Goal: Task Accomplishment & Management: Manage account settings

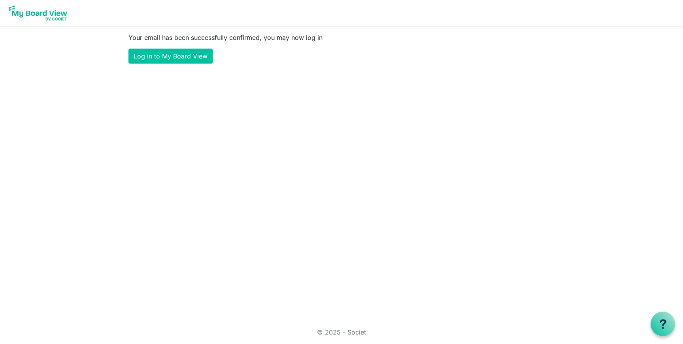
click at [183, 69] on main "Your email has been successfully confirmed, you may now log in Log in to My Boa…" at bounding box center [341, 47] width 438 height 43
click at [183, 60] on link "Log in to My Board View" at bounding box center [170, 56] width 84 height 15
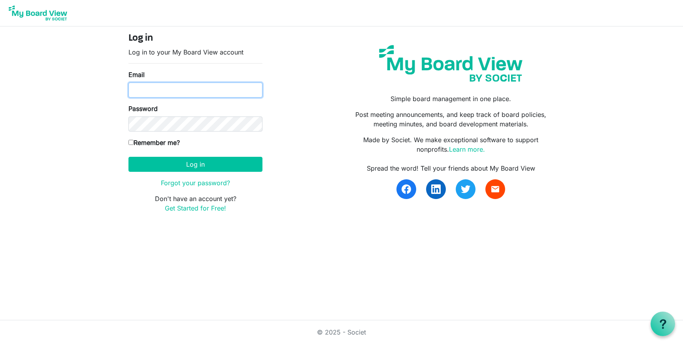
click at [186, 94] on input "Email" at bounding box center [195, 90] width 134 height 15
click at [221, 90] on input "Email" at bounding box center [195, 90] width 134 height 15
type input "admin@brehumbleandkind.org"
click at [169, 143] on label "Remember me?" at bounding box center [153, 142] width 51 height 9
click at [134, 143] on input "Remember me?" at bounding box center [130, 142] width 5 height 5
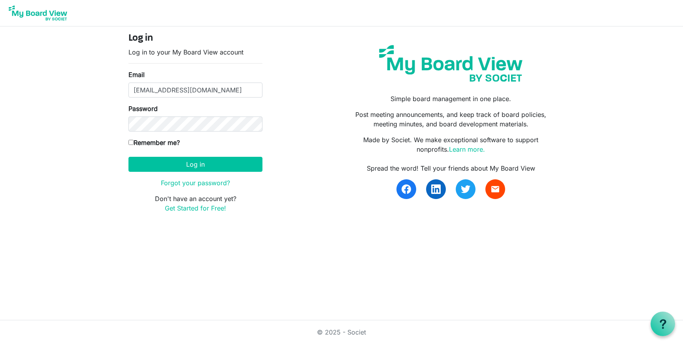
checkbox input "true"
click at [168, 164] on button "Log in" at bounding box center [195, 164] width 134 height 15
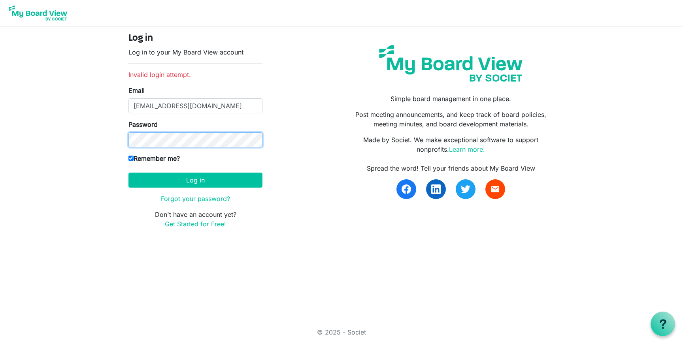
click at [128, 173] on button "Log in" at bounding box center [195, 180] width 134 height 15
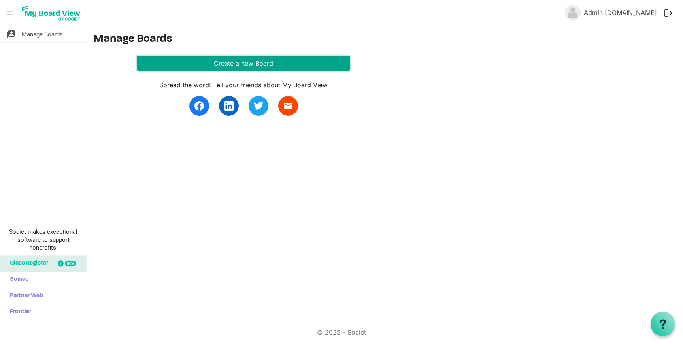
drag, startPoint x: 239, startPoint y: 59, endPoint x: 232, endPoint y: 63, distance: 7.7
click at [238, 59] on button "Create a new Board" at bounding box center [243, 63] width 213 height 15
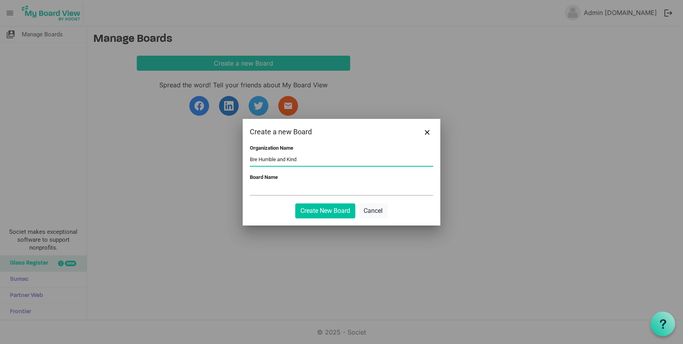
click at [312, 189] on input "Board Name" at bounding box center [341, 189] width 183 height 12
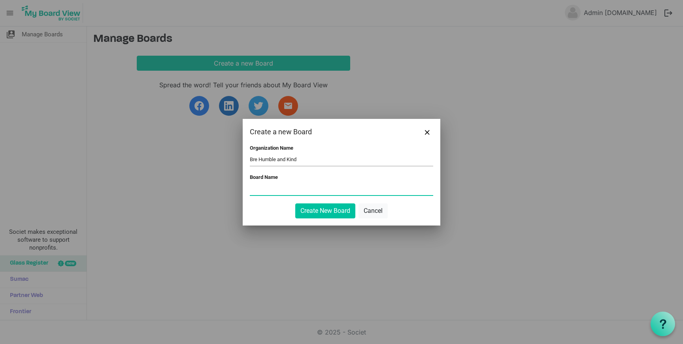
click at [310, 160] on input "Bre Humble and Kind" at bounding box center [341, 160] width 183 height 12
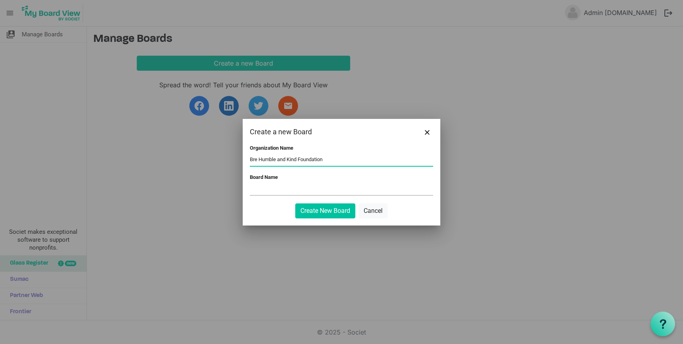
type input "Bre Humble and Kind Foundation"
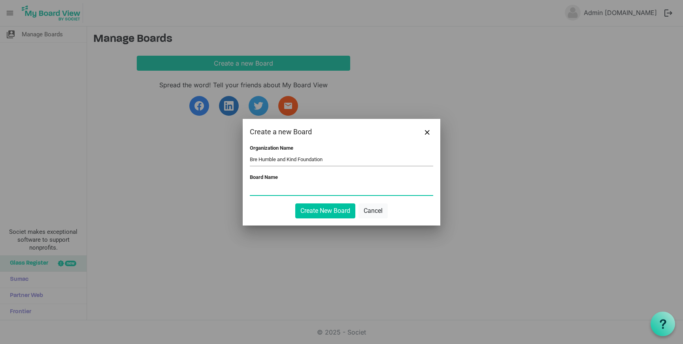
click at [286, 185] on input "Board Name" at bounding box center [341, 189] width 183 height 12
type input "D"
type input "F"
type input "Foundation Board"
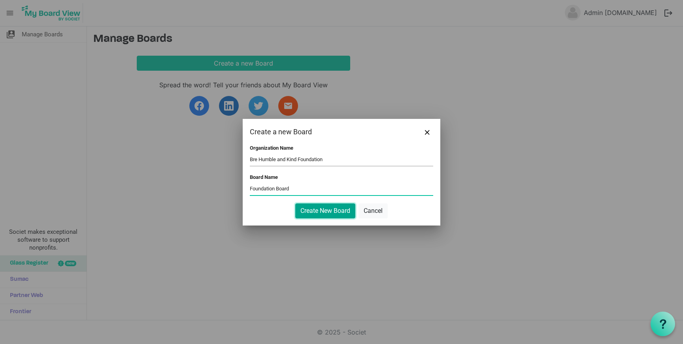
click at [315, 217] on button "Create New Board" at bounding box center [325, 210] width 60 height 15
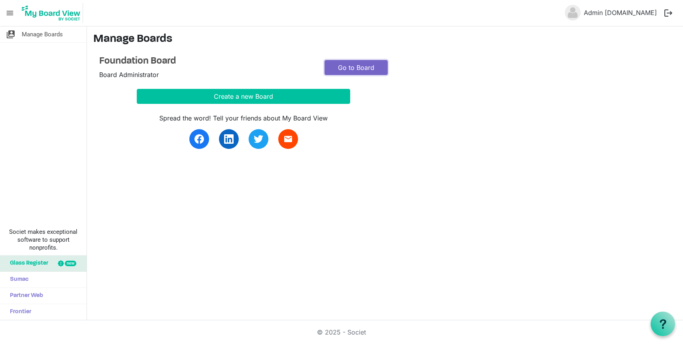
click at [351, 65] on link "Go to Board" at bounding box center [355, 67] width 63 height 15
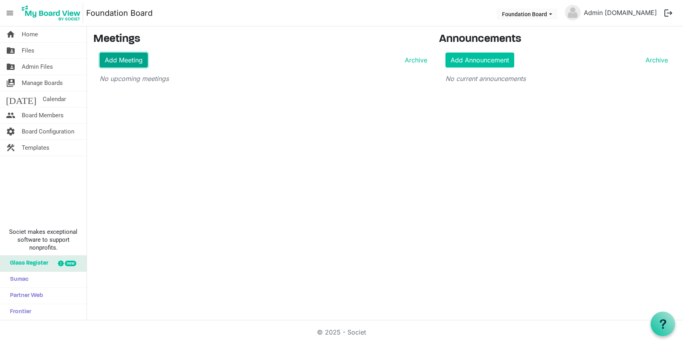
click at [125, 62] on link "Add Meeting" at bounding box center [124, 60] width 48 height 15
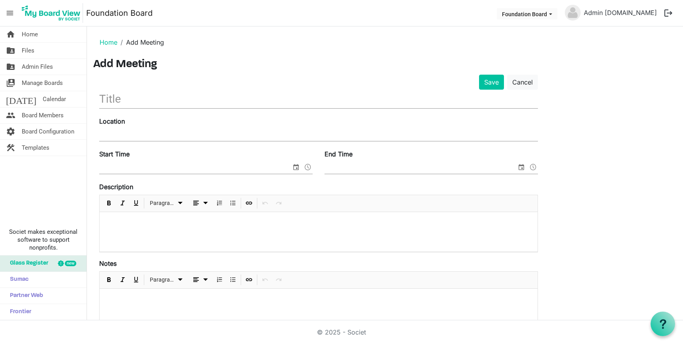
click at [124, 103] on input "text" at bounding box center [318, 99] width 438 height 19
click at [114, 44] on link "Home" at bounding box center [109, 42] width 18 height 8
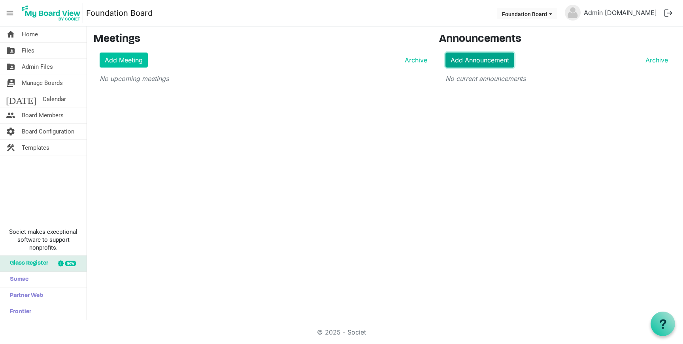
click at [455, 64] on link "Add Announcement" at bounding box center [479, 60] width 69 height 15
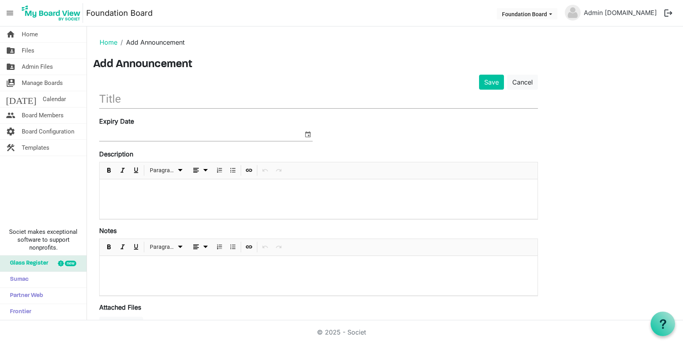
scroll to position [63, 0]
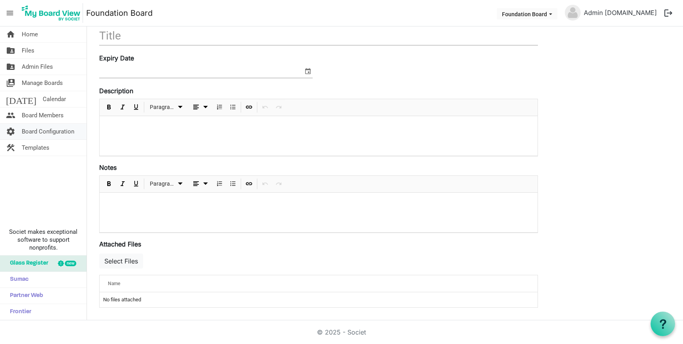
click at [36, 137] on span "Board Configuration" at bounding box center [48, 132] width 53 height 16
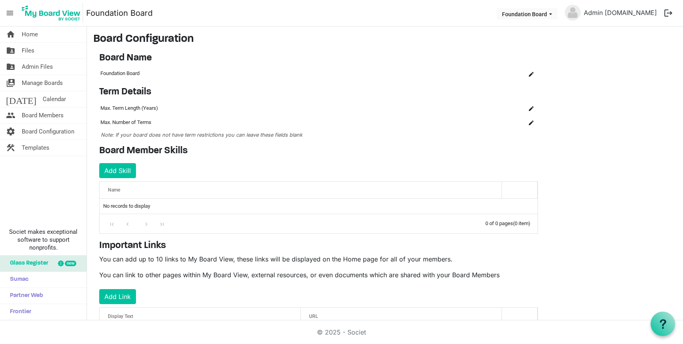
scroll to position [39, 0]
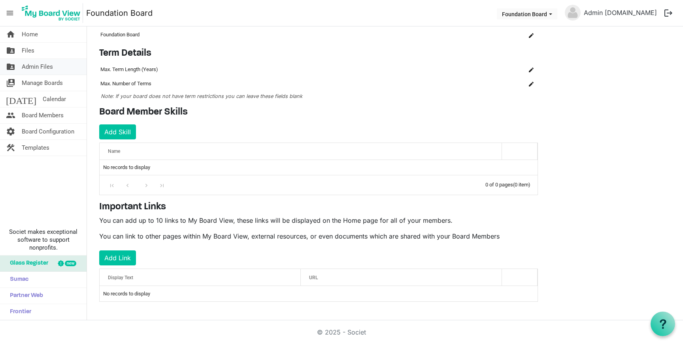
click at [42, 66] on span "Admin Files" at bounding box center [37, 67] width 31 height 16
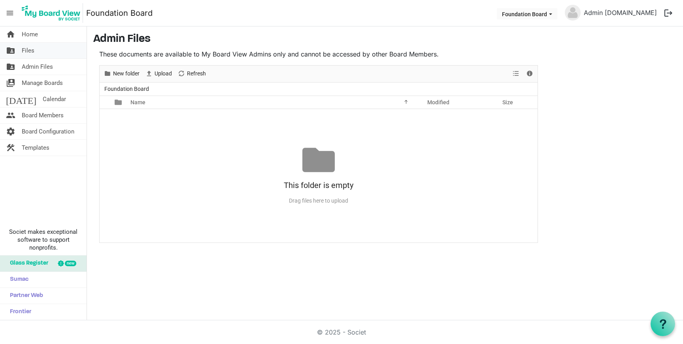
click at [43, 50] on link "folder_shared Files" at bounding box center [43, 51] width 87 height 16
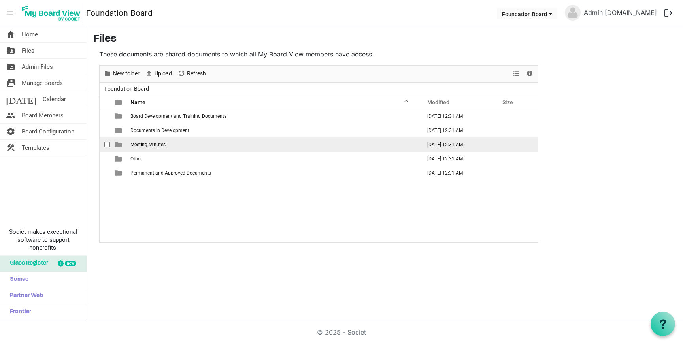
click at [160, 144] on span "Meeting Minutes" at bounding box center [147, 145] width 35 height 6
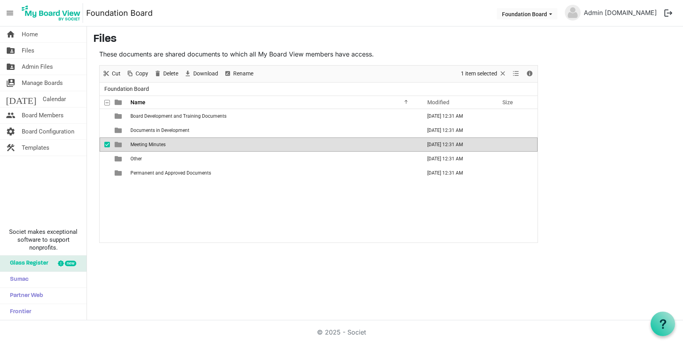
click at [160, 144] on span "Meeting Minutes" at bounding box center [147, 145] width 35 height 6
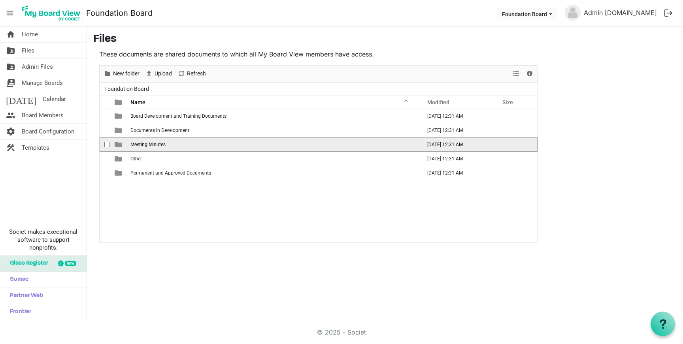
click at [160, 144] on span "Meeting Minutes" at bounding box center [147, 145] width 35 height 6
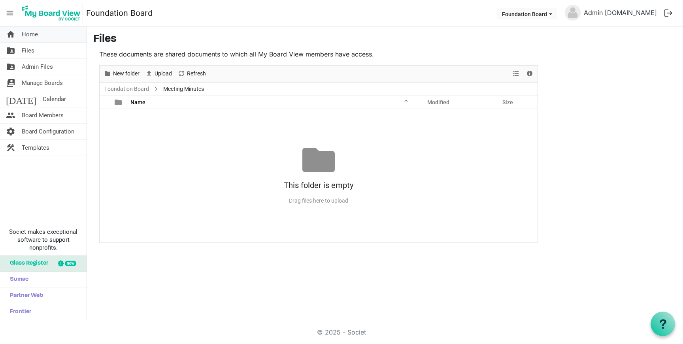
click at [35, 36] on span "Home" at bounding box center [30, 34] width 16 height 16
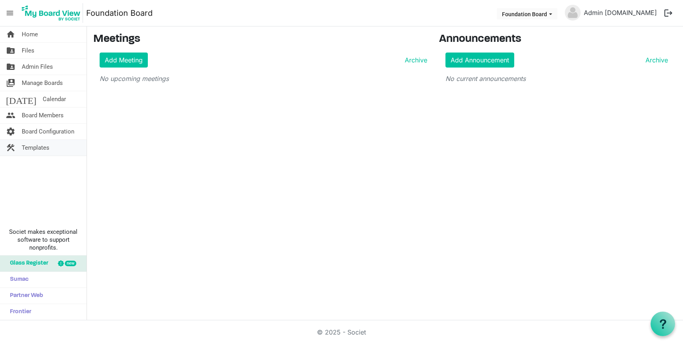
click at [47, 151] on span "Templates" at bounding box center [36, 148] width 28 height 16
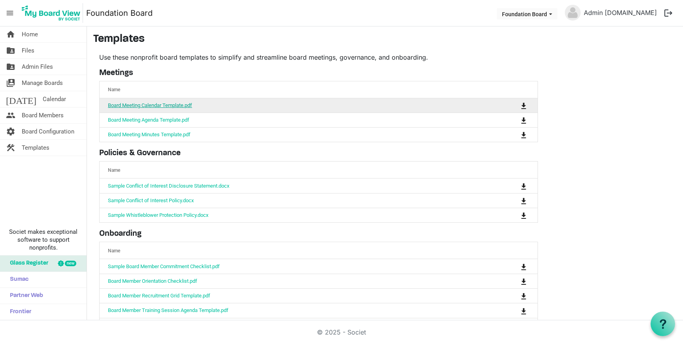
click at [179, 105] on link "Board Meeting Calendar Template.pdf" at bounding box center [150, 105] width 84 height 6
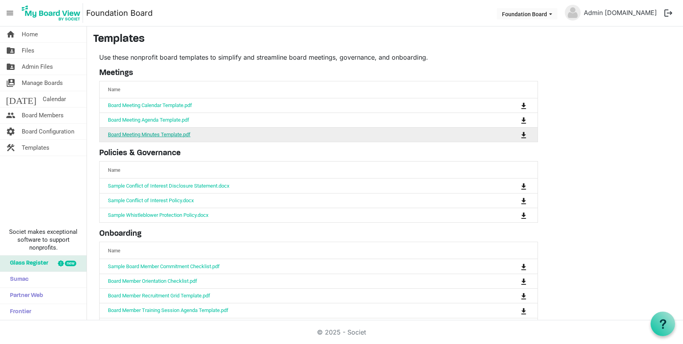
click at [170, 133] on link "Board Meeting Minutes Template.pdf" at bounding box center [149, 135] width 83 height 6
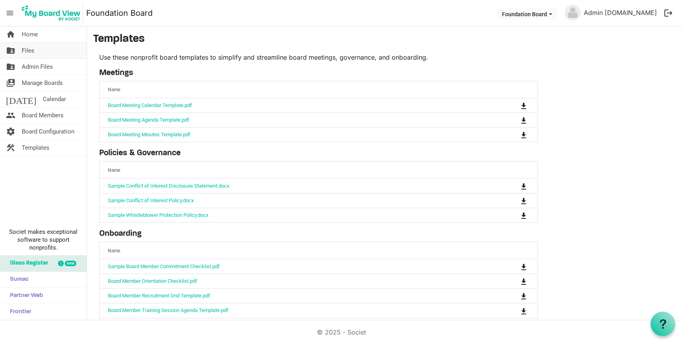
click at [23, 55] on span "Files" at bounding box center [28, 51] width 13 height 16
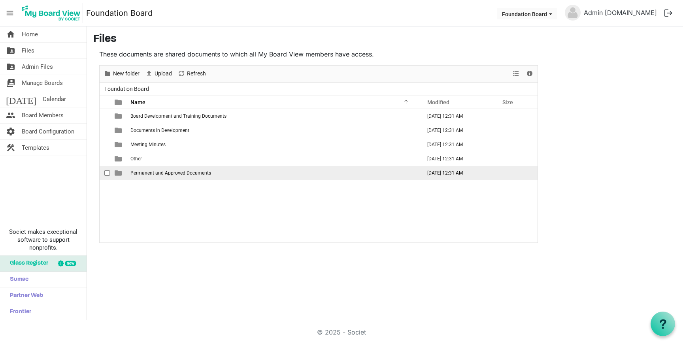
click at [160, 177] on td "Permanent and Approved Documents" at bounding box center [273, 173] width 291 height 14
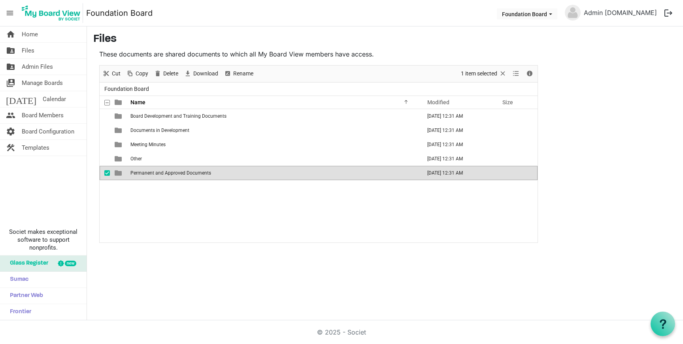
click at [161, 173] on span "Permanent and Approved Documents" at bounding box center [170, 173] width 81 height 6
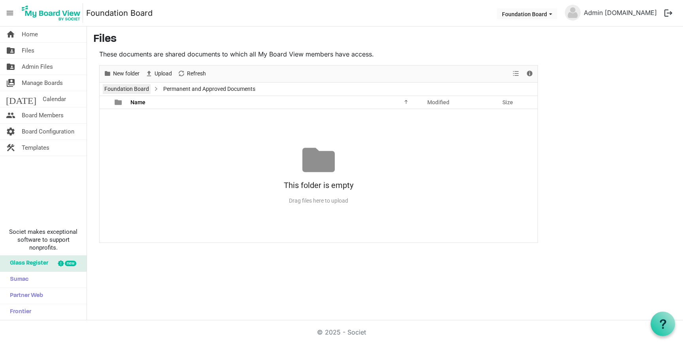
click at [134, 90] on link "Foundation Board" at bounding box center [127, 89] width 48 height 10
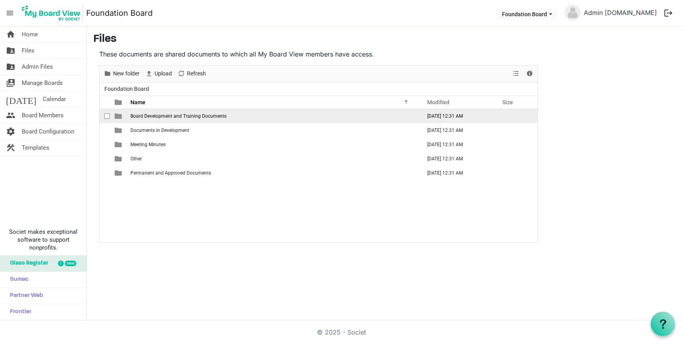
click at [106, 117] on span "checkbox" at bounding box center [107, 116] width 6 height 6
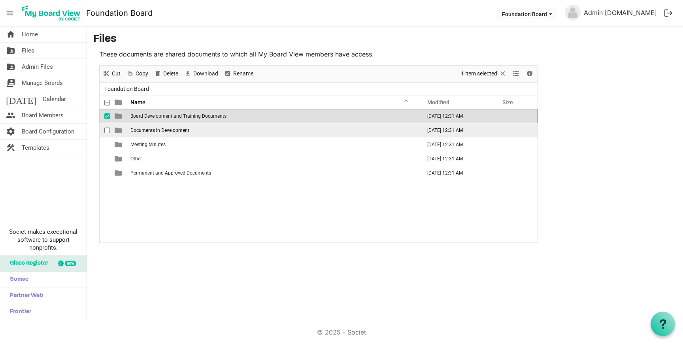
click at [105, 126] on div "checkbox" at bounding box center [108, 130] width 9 height 8
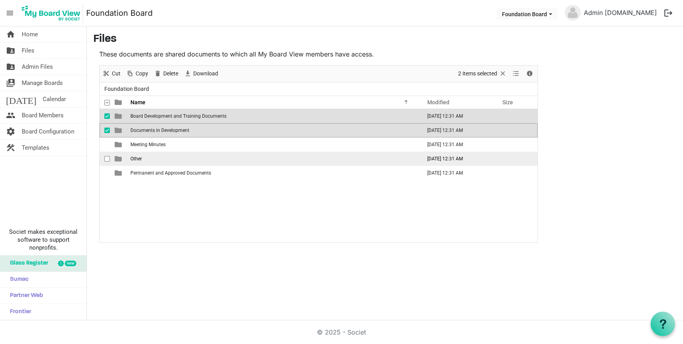
click at [103, 160] on td "checkbox" at bounding box center [105, 159] width 10 height 14
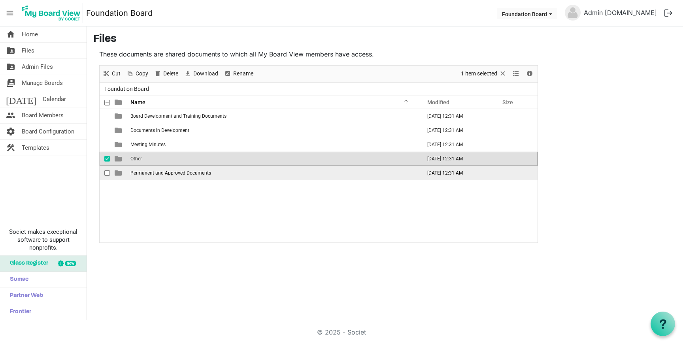
click at [102, 174] on td "checkbox" at bounding box center [105, 173] width 10 height 14
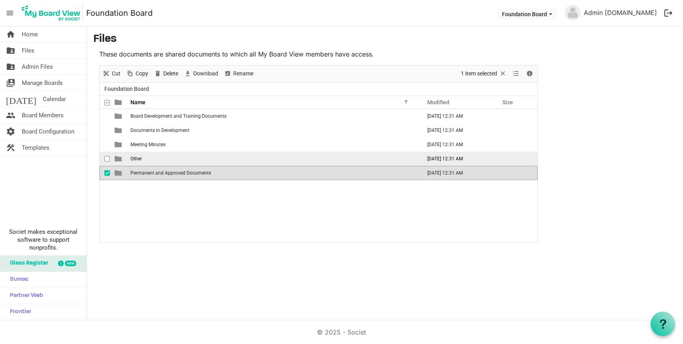
click at [143, 161] on td "Other" at bounding box center [273, 159] width 291 height 14
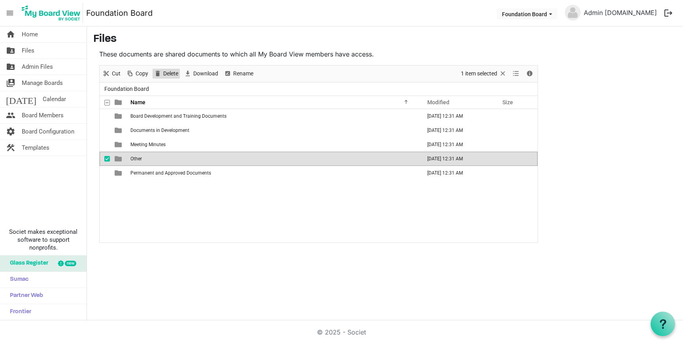
click at [169, 73] on span "Delete" at bounding box center [170, 74] width 17 height 10
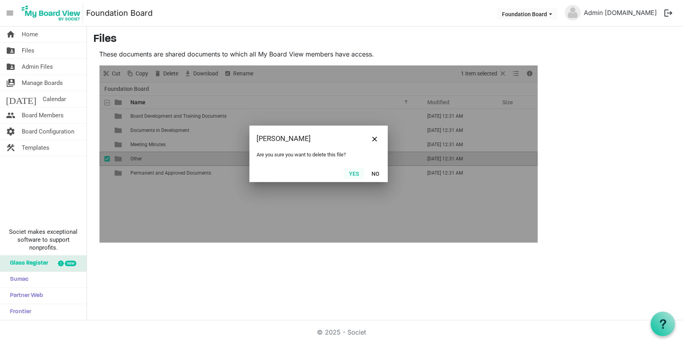
click at [355, 170] on button "Yes" at bounding box center [354, 173] width 20 height 11
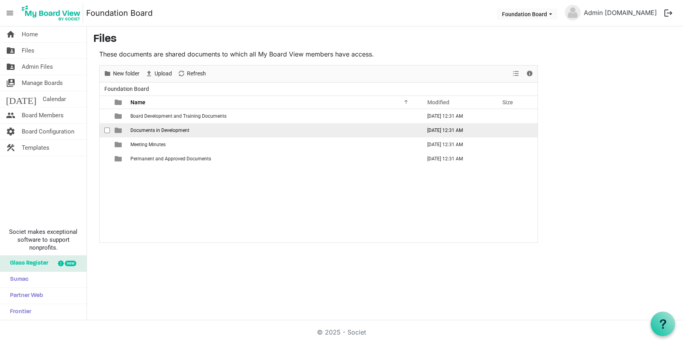
click at [185, 132] on span "Documents in Development" at bounding box center [159, 131] width 59 height 6
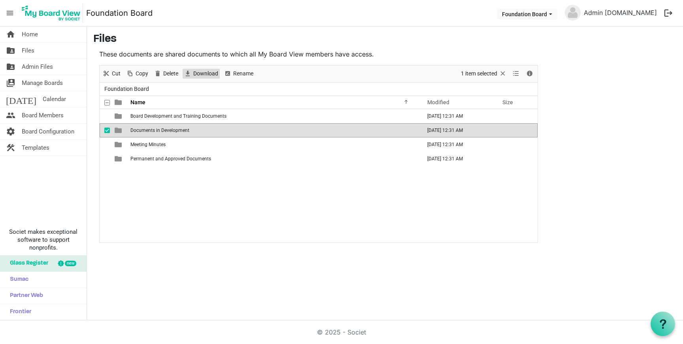
click at [200, 73] on span "Download" at bounding box center [205, 74] width 26 height 10
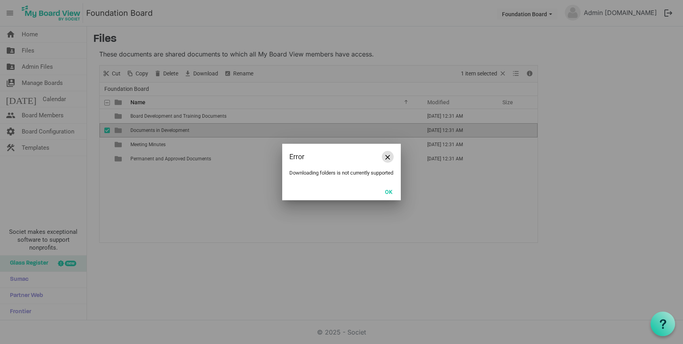
click at [389, 151] on button "Close" at bounding box center [388, 157] width 12 height 12
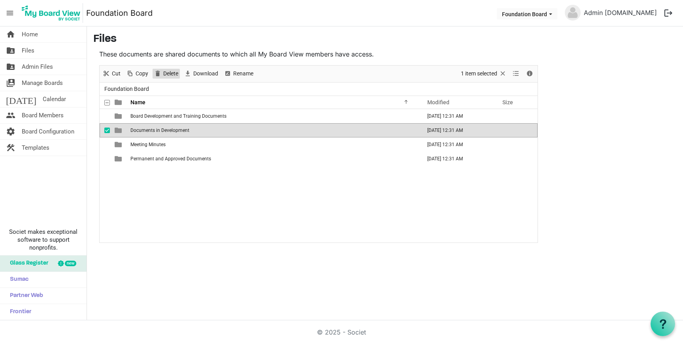
click at [166, 78] on span "Delete" at bounding box center [170, 74] width 17 height 10
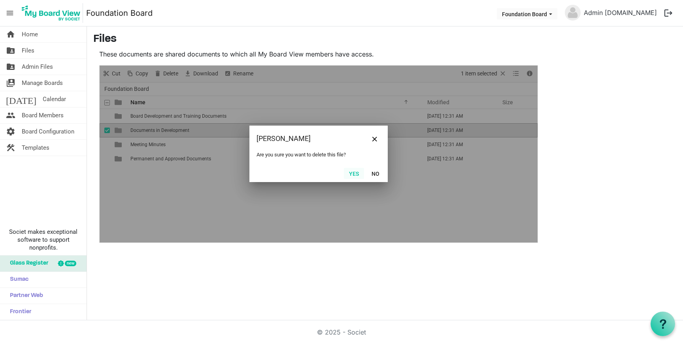
click at [353, 178] on button "Yes" at bounding box center [354, 173] width 20 height 11
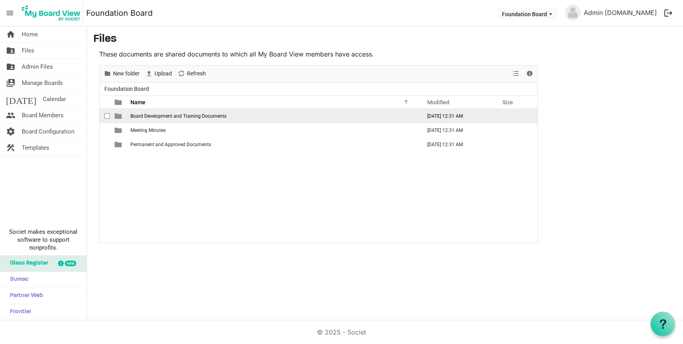
click at [196, 120] on td "Board Development and Training Documents" at bounding box center [273, 116] width 291 height 14
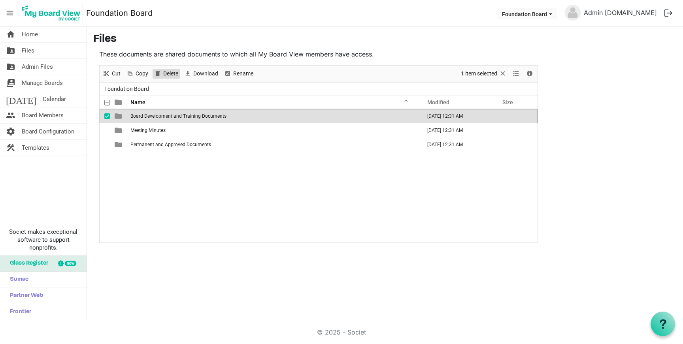
click at [164, 70] on span "Delete" at bounding box center [170, 74] width 17 height 10
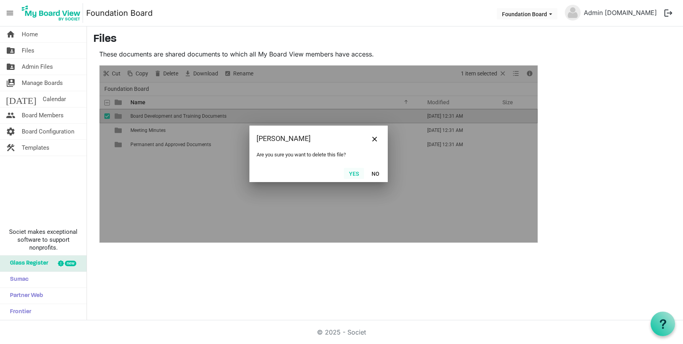
click at [358, 171] on button "Yes" at bounding box center [354, 173] width 20 height 11
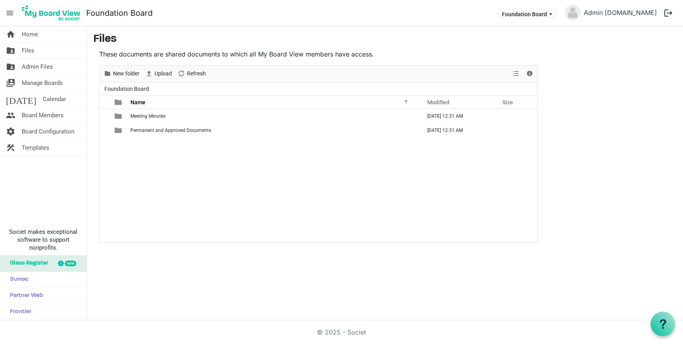
click at [37, 263] on span "Glass Register" at bounding box center [27, 264] width 42 height 16
click at [27, 280] on span "Sumac" at bounding box center [17, 280] width 23 height 16
click at [41, 116] on span "Board Members" at bounding box center [43, 115] width 42 height 16
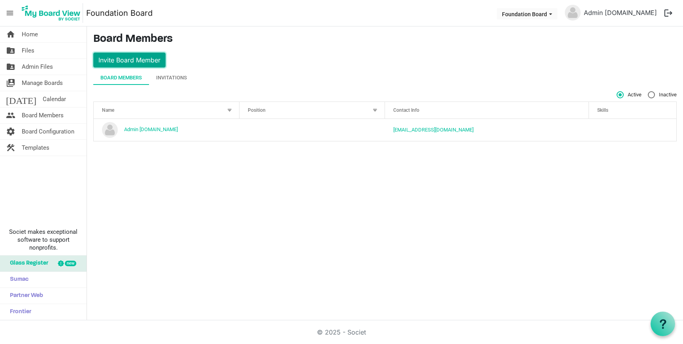
click at [137, 59] on button "Invite Board Member" at bounding box center [129, 60] width 72 height 15
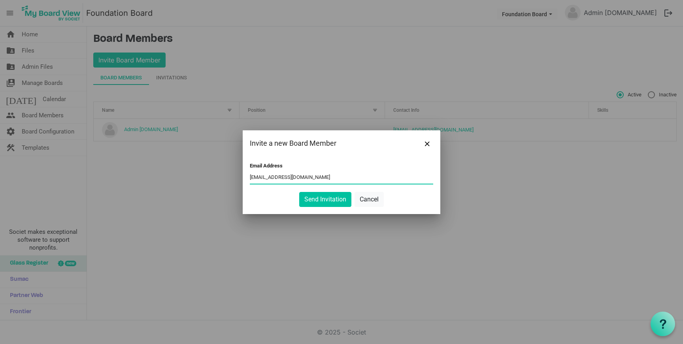
drag, startPoint x: 334, startPoint y: 177, endPoint x: 275, endPoint y: 176, distance: 58.5
click at [275, 177] on input "Kaseyr@nicksplaceandco.com" at bounding box center [341, 178] width 183 height 12
type input "Kaseyr@brehumbleandkind.org"
click at [299, 192] on button "Send Invitation" at bounding box center [325, 199] width 52 height 15
click at [327, 203] on button "Send Invitation" at bounding box center [325, 199] width 52 height 15
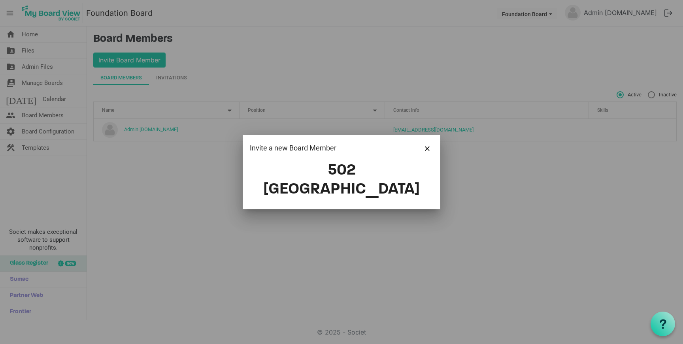
click at [436, 161] on div "Invite a new Board Member" at bounding box center [342, 148] width 198 height 26
click at [429, 151] on span "Close" at bounding box center [427, 148] width 5 height 5
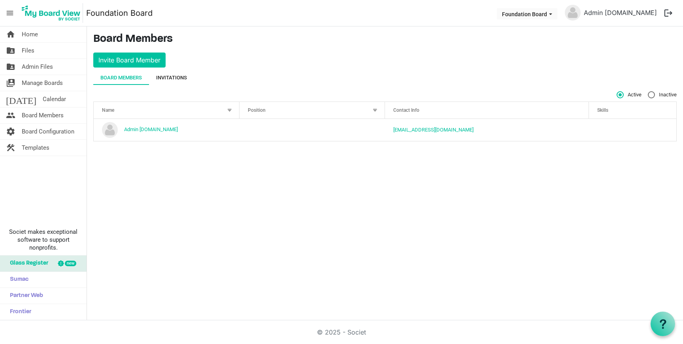
click at [171, 80] on div "Invitations" at bounding box center [171, 78] width 31 height 8
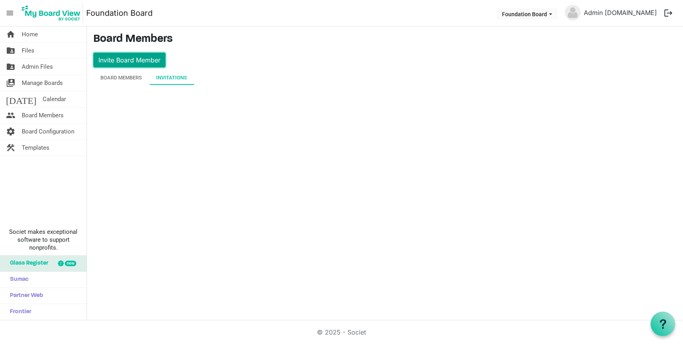
click at [131, 61] on button "Invite Board Member" at bounding box center [129, 60] width 72 height 15
click at [43, 95] on span "Calendar" at bounding box center [54, 99] width 23 height 16
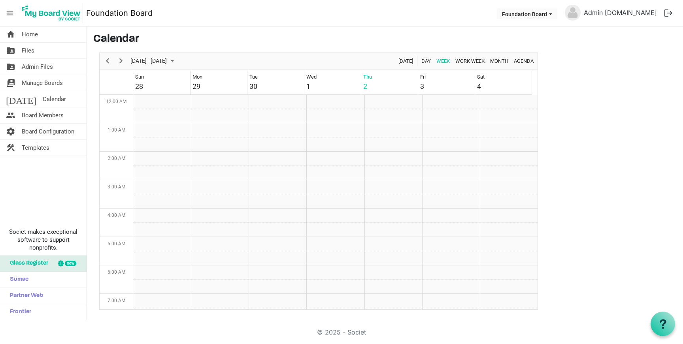
scroll to position [256, 0]
click at [37, 82] on span "Manage Boards" at bounding box center [42, 83] width 41 height 16
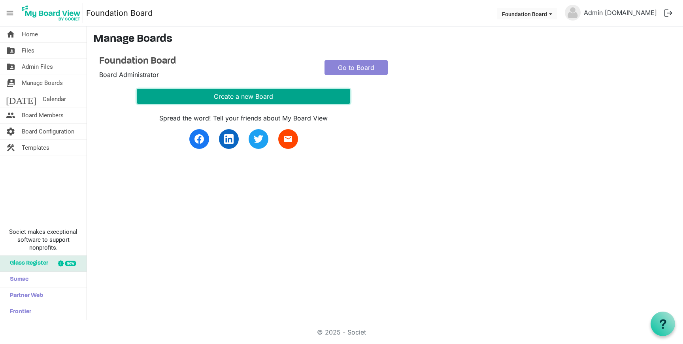
click at [182, 103] on button "Create a new Board" at bounding box center [243, 96] width 213 height 15
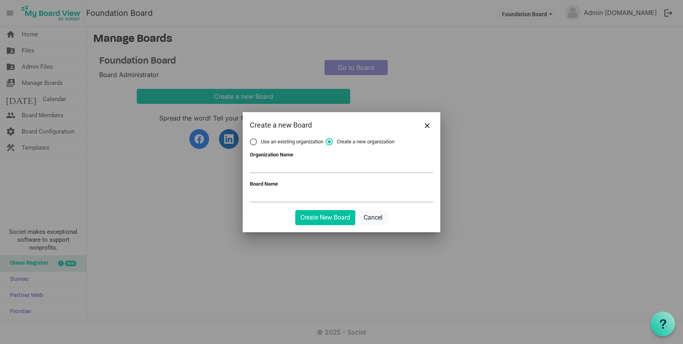
click at [275, 162] on input "Organization Name" at bounding box center [341, 167] width 183 height 12
click at [277, 145] on span "Use an existing organization" at bounding box center [286, 141] width 73 height 7
click at [250, 139] on input "Use an existing organization" at bounding box center [250, 138] width 0 height 0
radio input "true"
click at [280, 159] on div "Organization" at bounding box center [341, 163] width 183 height 23
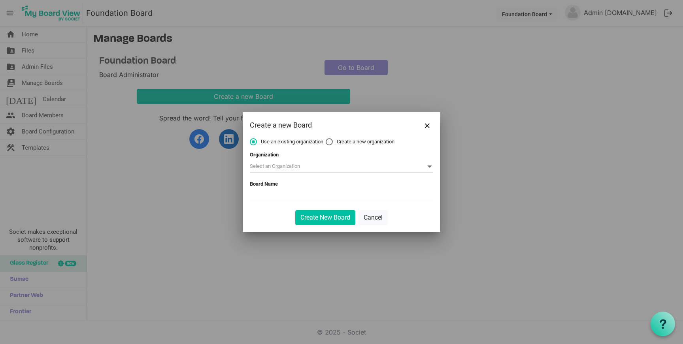
click at [280, 167] on span at bounding box center [341, 167] width 183 height 12
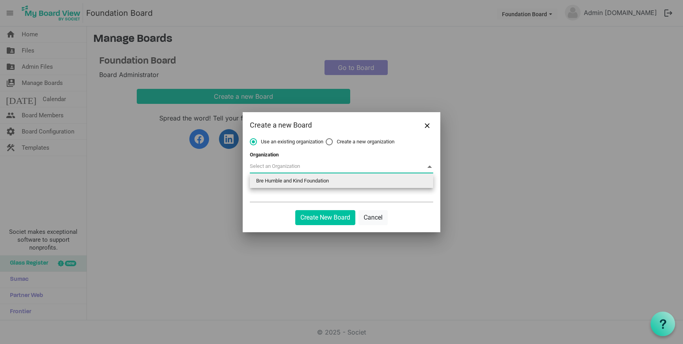
click at [280, 177] on li "Bre Humble and Kind Foundation" at bounding box center [341, 181] width 183 height 14
type input "Bre Humble and Kind Foundation"
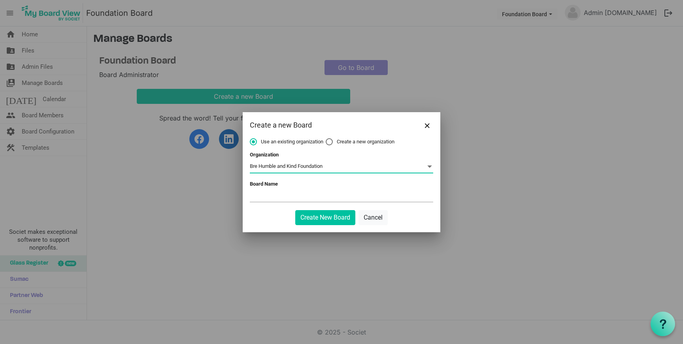
click at [277, 194] on input "Board Name" at bounding box center [341, 196] width 183 height 12
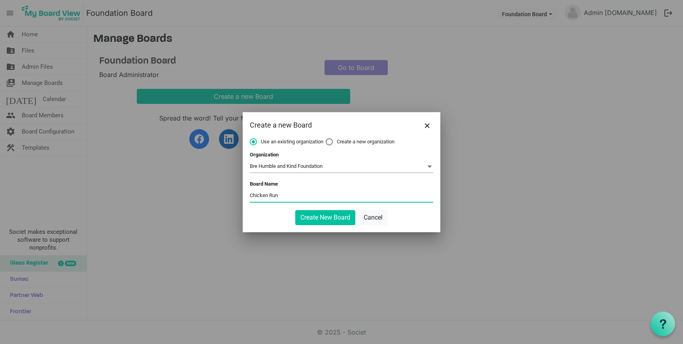
type input "Chicken Run"
click at [295, 210] on button "Create New Board" at bounding box center [325, 217] width 60 height 15
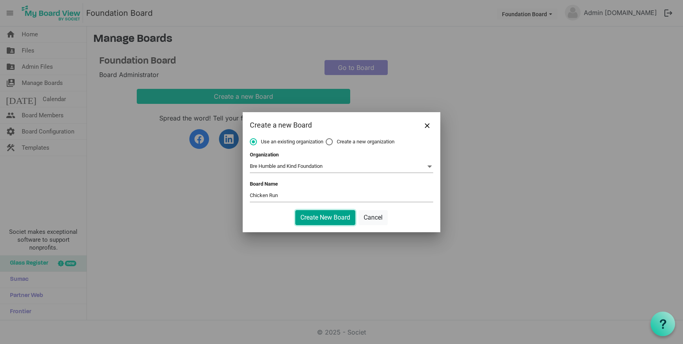
click at [337, 223] on button "Create New Board" at bounding box center [325, 217] width 60 height 15
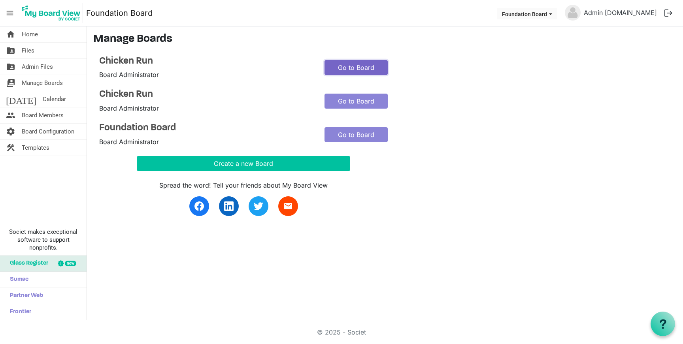
click at [371, 69] on link "Go to Board" at bounding box center [355, 67] width 63 height 15
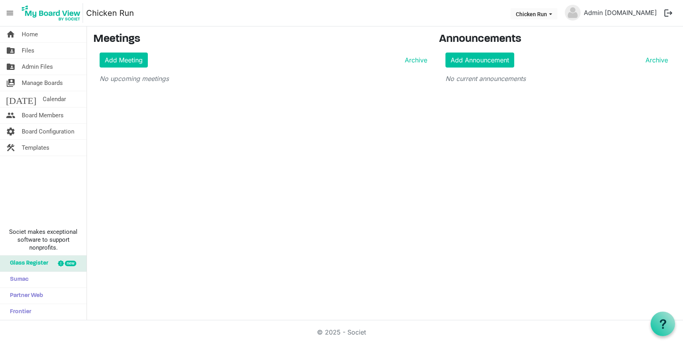
click at [34, 265] on span "Glass Register" at bounding box center [27, 264] width 42 height 16
click at [56, 132] on span "Board Configuration" at bounding box center [48, 132] width 53 height 16
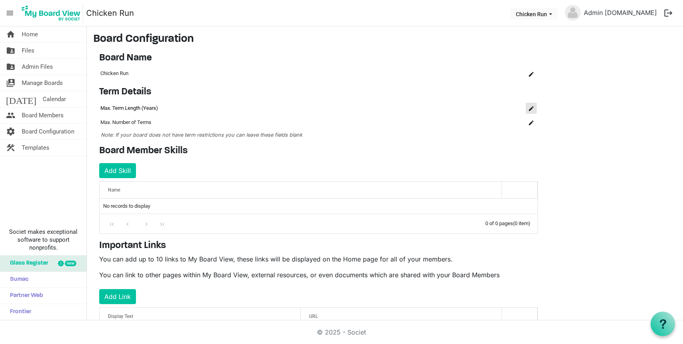
click at [530, 107] on span "is Command column column header" at bounding box center [531, 108] width 5 height 5
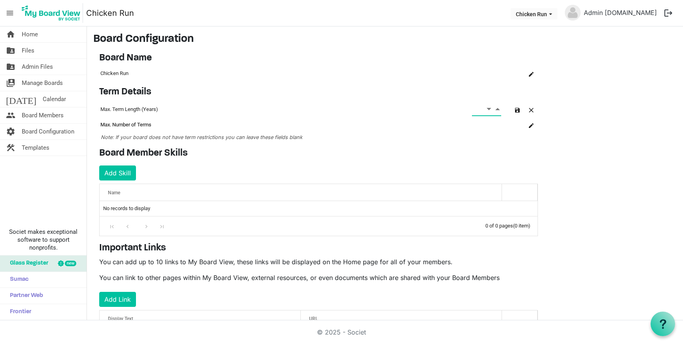
type input "2"
click at [482, 147] on div "Term Details OK OK Cancel Id Name Name term-settings-grid_header_table Max. Ter…" at bounding box center [318, 117] width 450 height 61
click at [480, 108] on span "1 1" at bounding box center [486, 108] width 29 height 13
type input "2"
click at [529, 128] on button "is Command column column header" at bounding box center [530, 124] width 11 height 11
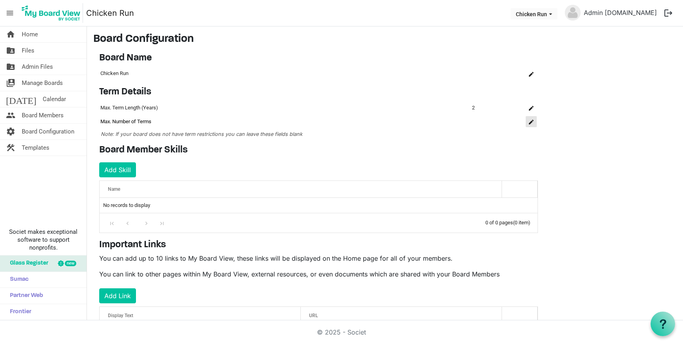
click at [530, 121] on span "is Command column column header" at bounding box center [531, 122] width 5 height 5
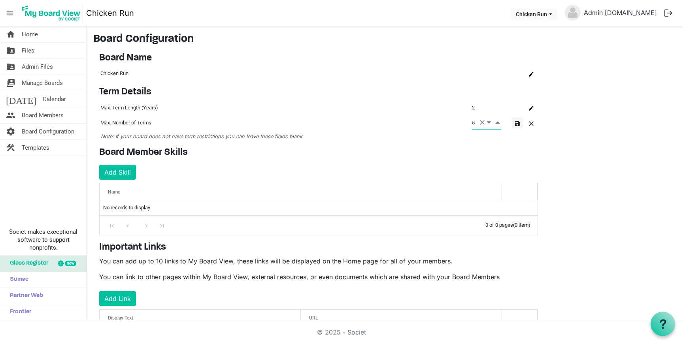
type input "5"
click at [517, 122] on span "button" at bounding box center [517, 123] width 5 height 5
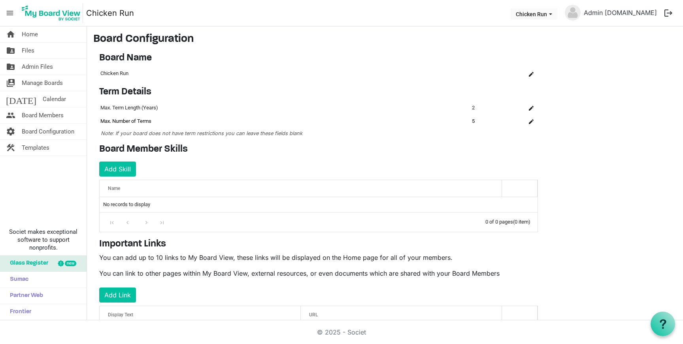
click at [144, 205] on td "No records to display" at bounding box center [319, 204] width 438 height 15
click at [127, 171] on button "Add Skill" at bounding box center [117, 169] width 37 height 15
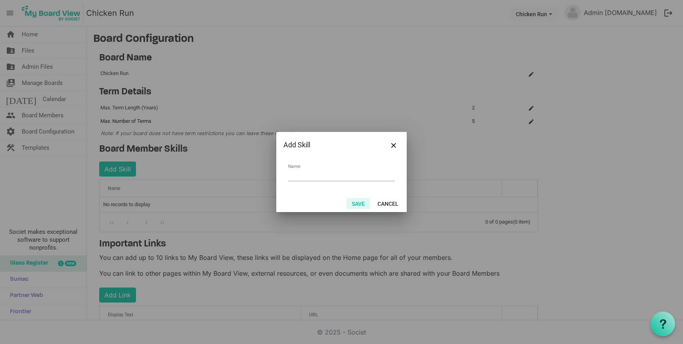
click at [364, 201] on button "Save" at bounding box center [357, 203] width 23 height 11
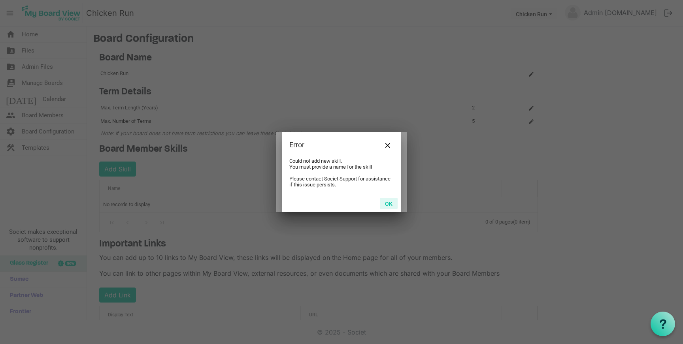
click at [381, 202] on button "OK" at bounding box center [389, 203] width 18 height 11
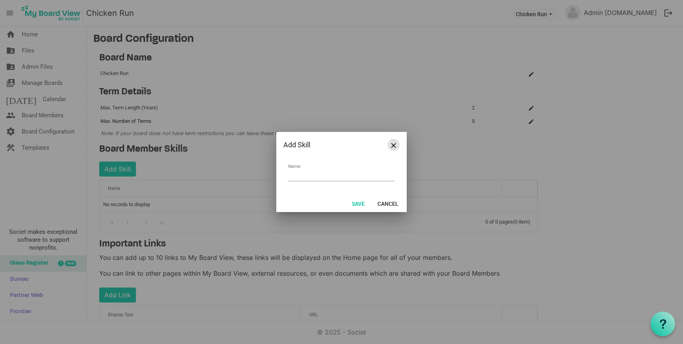
click at [395, 145] on span "Close" at bounding box center [393, 145] width 5 height 5
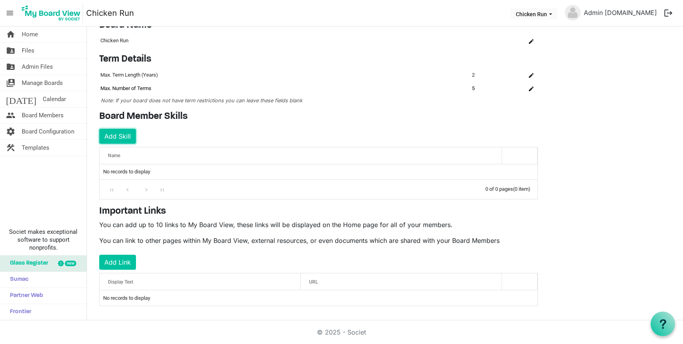
scroll to position [37, 0]
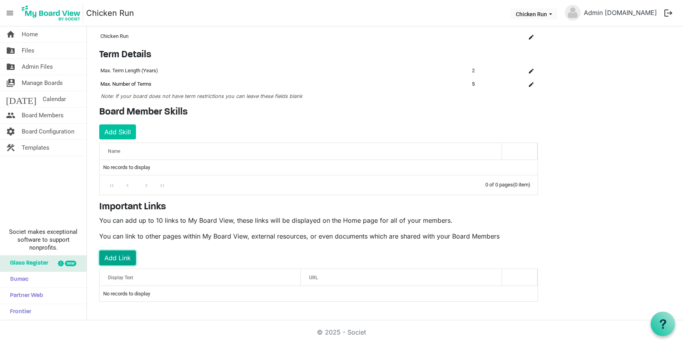
click at [107, 255] on button "Add Link" at bounding box center [117, 257] width 37 height 15
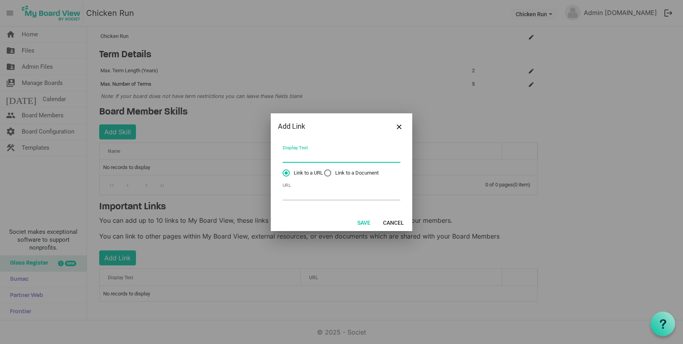
click at [313, 160] on input "Display Text" at bounding box center [341, 157] width 118 height 12
click at [309, 156] on input "Email Acoount" at bounding box center [341, 157] width 118 height 12
type input "Email Account"
click at [309, 195] on input "URL" at bounding box center [341, 194] width 118 height 12
paste input "https://outlook.office.com/mail/inbox"
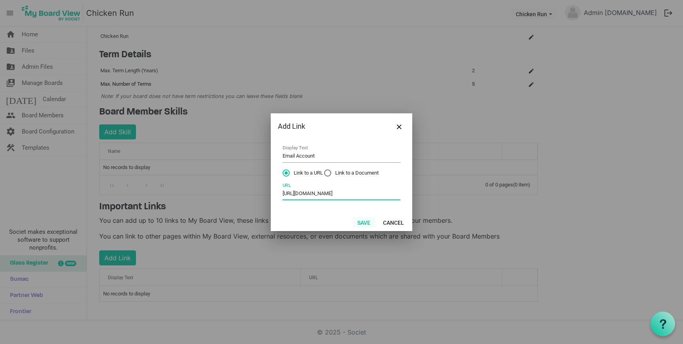
type input "https://outlook.office.com/mail/inbox"
click at [367, 223] on button "Save" at bounding box center [363, 222] width 23 height 11
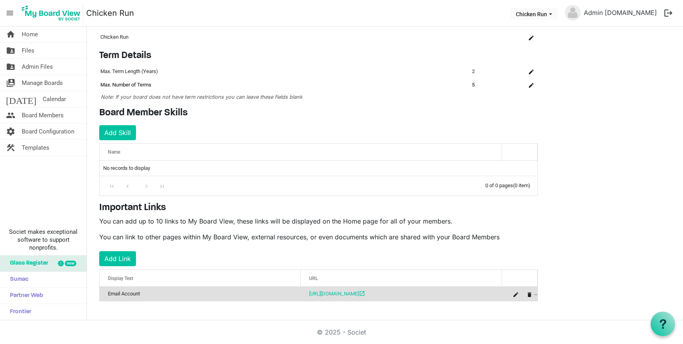
scroll to position [36, 0]
click at [365, 296] on link "https://outlook.office.com/mail/inbox open_in_new" at bounding box center [337, 294] width 56 height 6
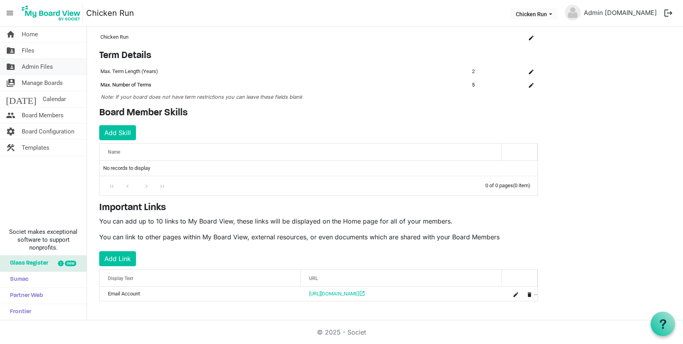
click at [43, 65] on span "Admin Files" at bounding box center [37, 67] width 31 height 16
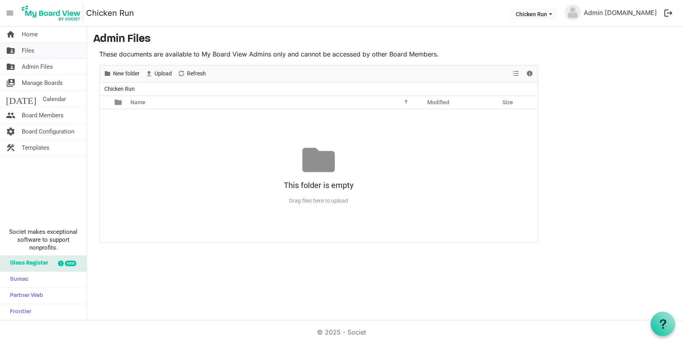
click at [35, 54] on link "folder_shared Files" at bounding box center [43, 51] width 87 height 16
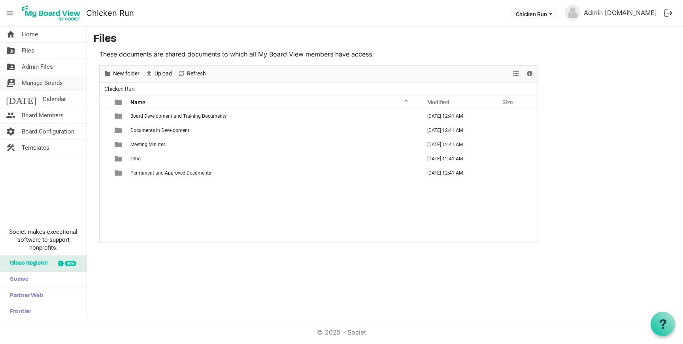
click at [45, 87] on span "Manage Boards" at bounding box center [42, 83] width 41 height 16
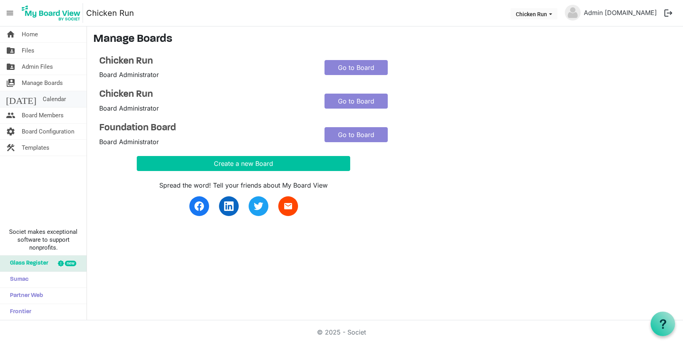
click at [43, 95] on span "Calendar" at bounding box center [54, 99] width 23 height 16
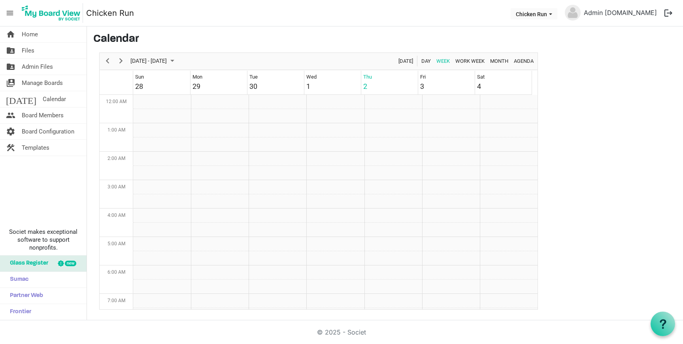
scroll to position [256, 0]
click at [36, 108] on span "Board Members" at bounding box center [43, 115] width 42 height 16
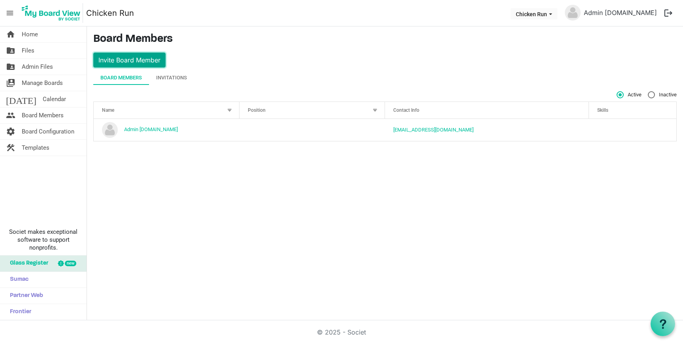
click at [107, 53] on button "Invite Board Member" at bounding box center [129, 60] width 72 height 15
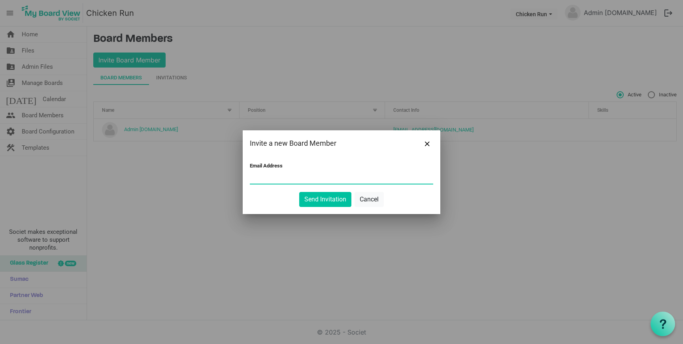
type input "[EMAIL_ADDRESS][DOMAIN_NAME]"
drag, startPoint x: 329, startPoint y: 179, endPoint x: 273, endPoint y: 172, distance: 56.6
click at [273, 173] on input "[EMAIL_ADDRESS][DOMAIN_NAME]" at bounding box center [341, 178] width 183 height 12
type input "[EMAIL_ADDRESS][DOMAIN_NAME]"
click at [321, 197] on button "Send Invitation" at bounding box center [325, 199] width 52 height 15
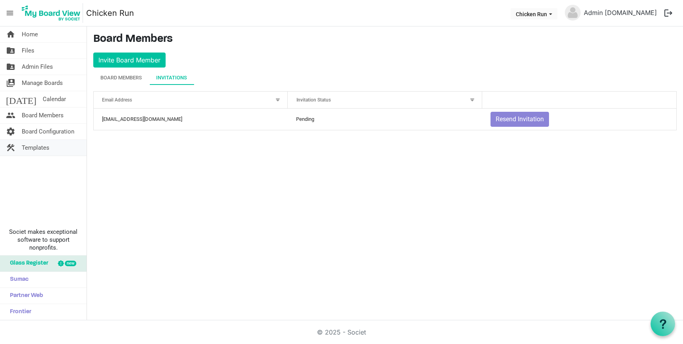
click at [45, 147] on span "Templates" at bounding box center [36, 148] width 28 height 16
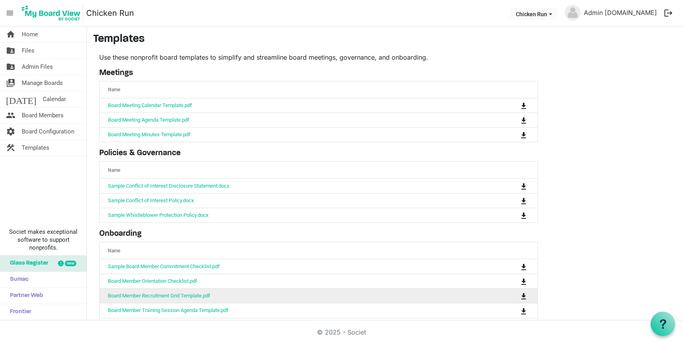
scroll to position [24, 0]
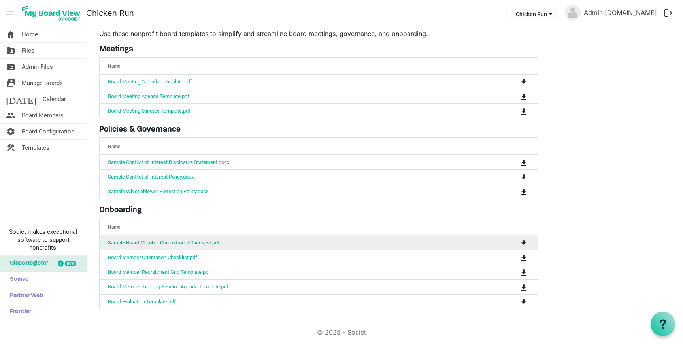
click at [198, 244] on link "Sample Board Member Commitment Checklist.pdf" at bounding box center [164, 243] width 112 height 6
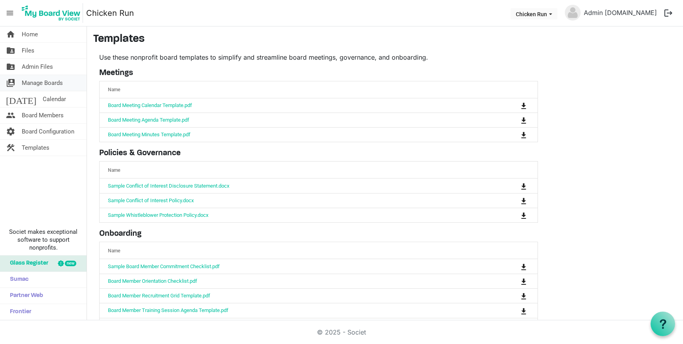
click at [42, 87] on span "Manage Boards" at bounding box center [42, 83] width 41 height 16
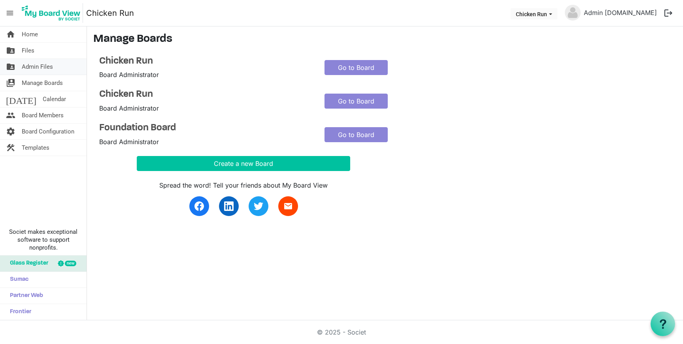
click at [47, 65] on span "Admin Files" at bounding box center [37, 67] width 31 height 16
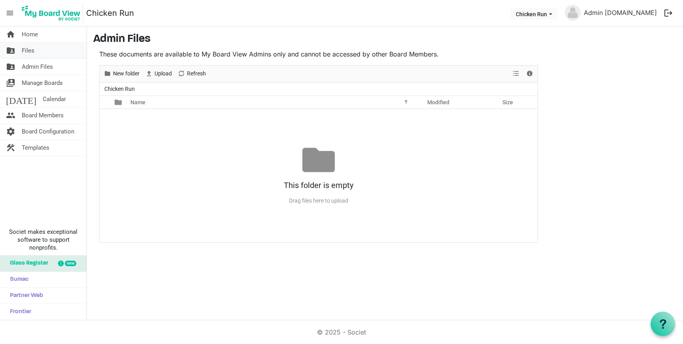
click at [53, 56] on link "folder_shared Files" at bounding box center [43, 51] width 87 height 16
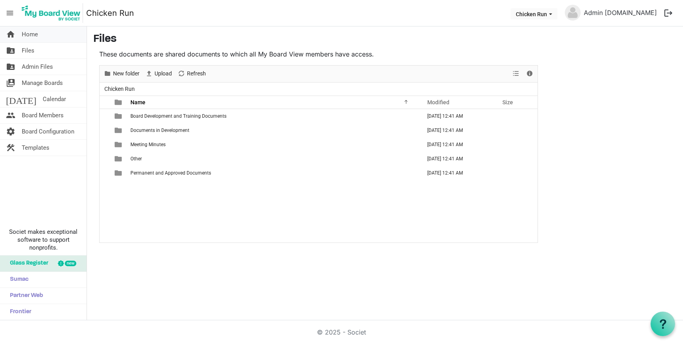
click at [49, 36] on link "home Home" at bounding box center [43, 34] width 87 height 16
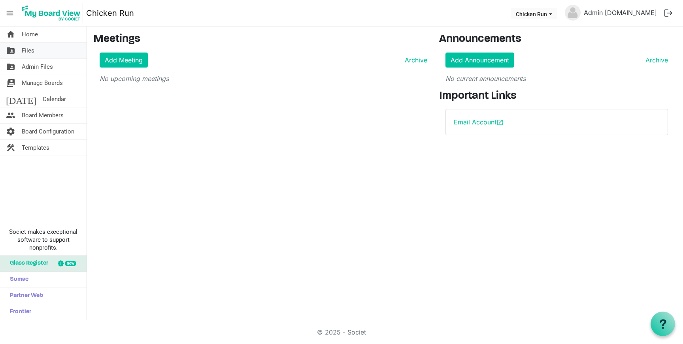
click at [49, 51] on link "folder_shared Files" at bounding box center [43, 51] width 87 height 16
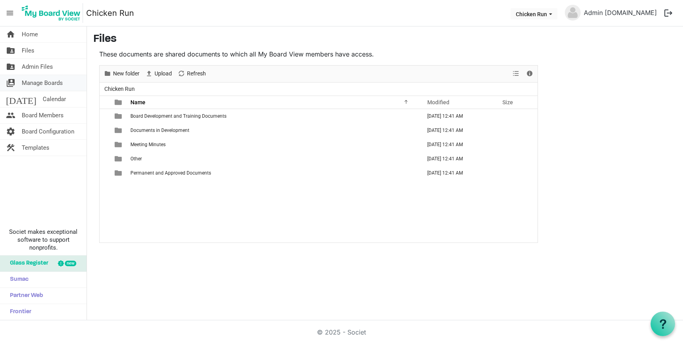
click at [42, 83] on span "Manage Boards" at bounding box center [42, 83] width 41 height 16
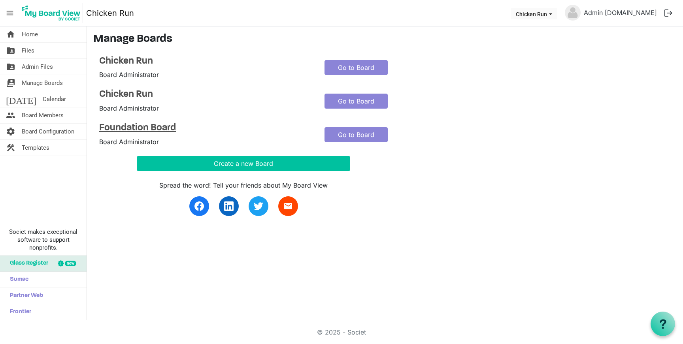
click at [151, 127] on h4 "Foundation Board" at bounding box center [205, 127] width 213 height 11
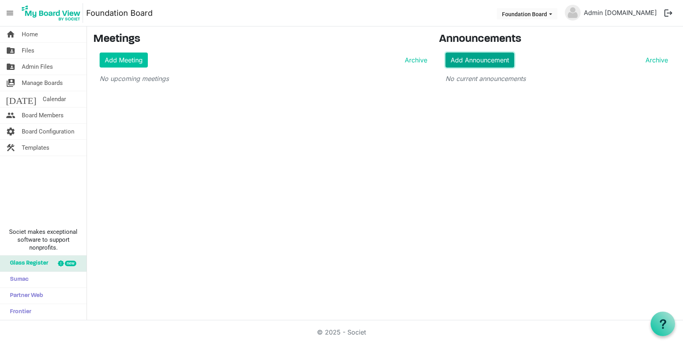
click at [491, 59] on link "Add Announcement" at bounding box center [479, 60] width 69 height 15
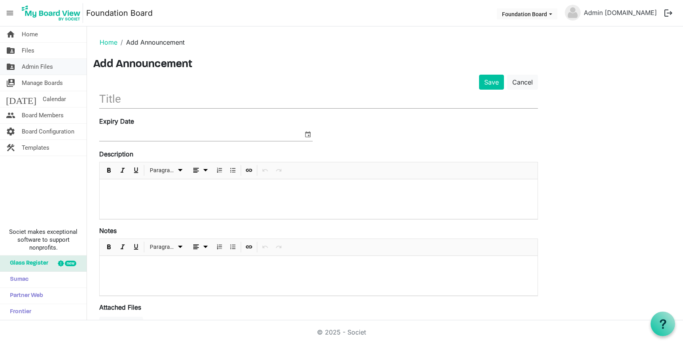
click at [51, 65] on span "Admin Files" at bounding box center [37, 67] width 31 height 16
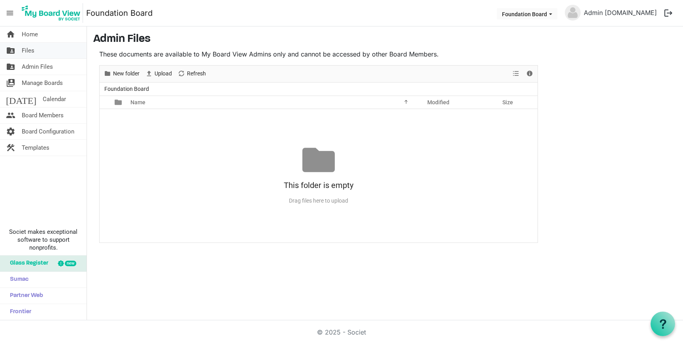
click at [49, 58] on link "folder_shared Files" at bounding box center [43, 51] width 87 height 16
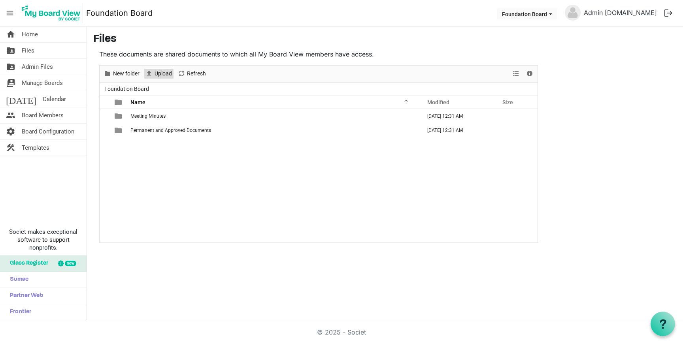
click at [158, 72] on span "Upload" at bounding box center [163, 74] width 19 height 10
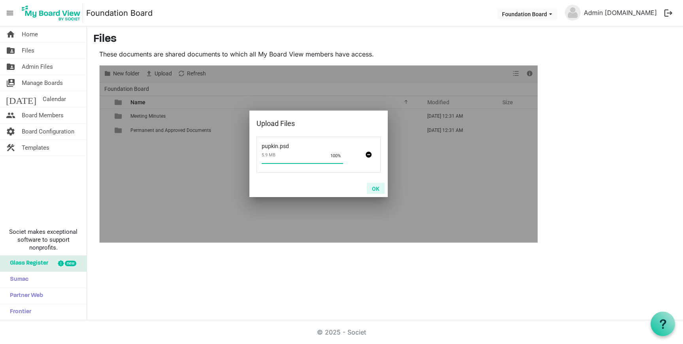
click at [371, 186] on button "OK" at bounding box center [376, 188] width 18 height 11
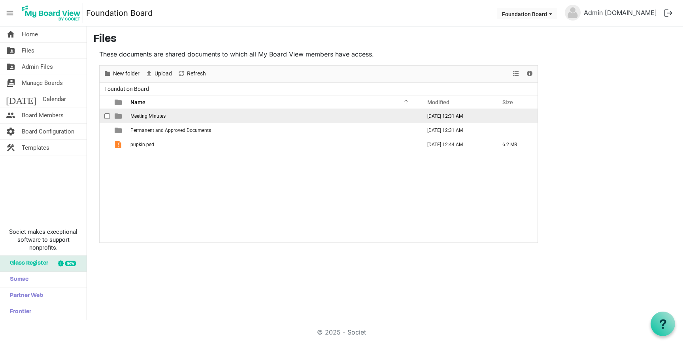
click at [198, 120] on td "Meeting Minutes" at bounding box center [273, 116] width 291 height 14
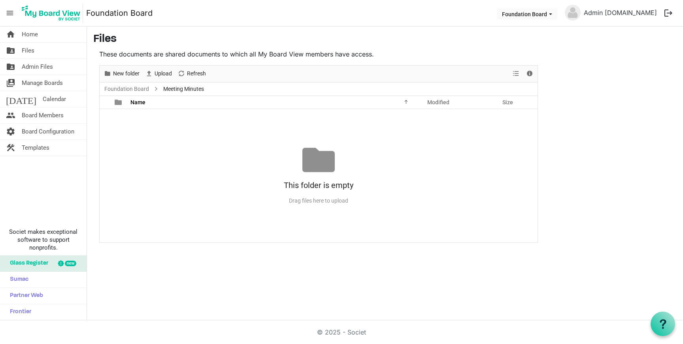
click at [297, 188] on div "This folder is empty" at bounding box center [319, 185] width 438 height 18
click at [40, 48] on link "folder_shared Files" at bounding box center [43, 51] width 87 height 16
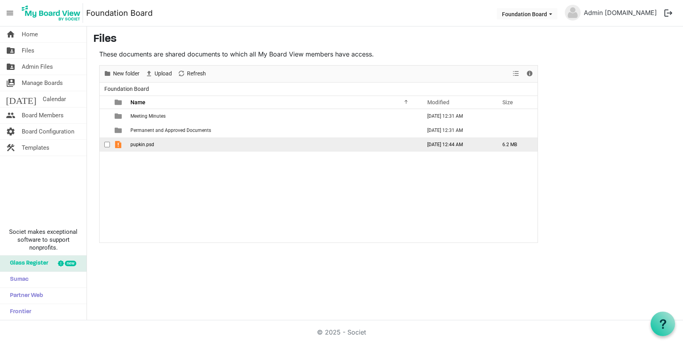
click at [141, 143] on span "pupkin.psd" at bounding box center [142, 145] width 24 height 6
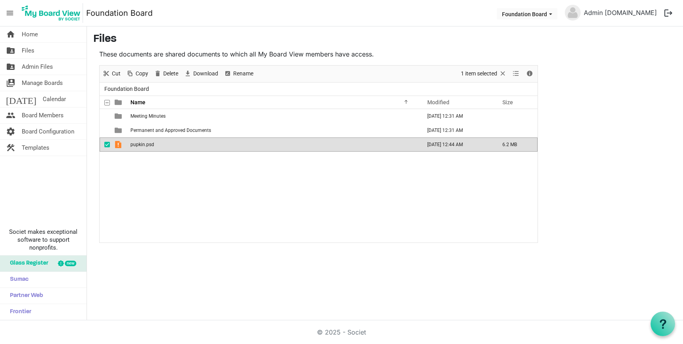
click at [141, 143] on span "pupkin.psd" at bounding box center [142, 145] width 24 height 6
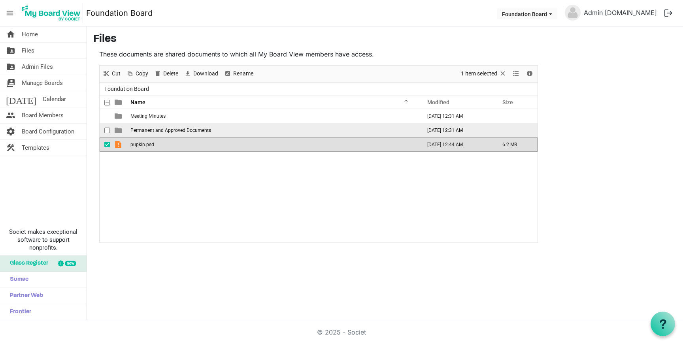
click at [157, 128] on span "Permanent and Approved Documents" at bounding box center [170, 131] width 81 height 6
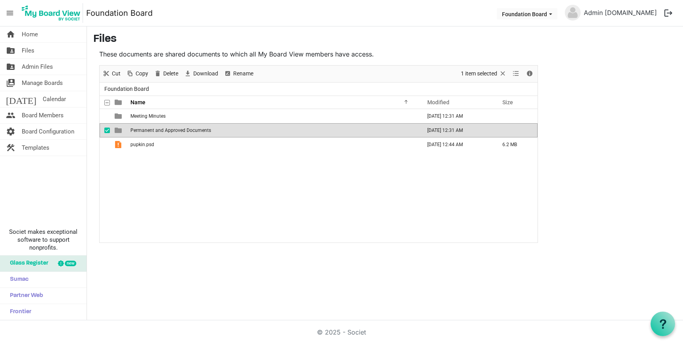
click at [157, 128] on span "Permanent and Approved Documents" at bounding box center [170, 131] width 81 height 6
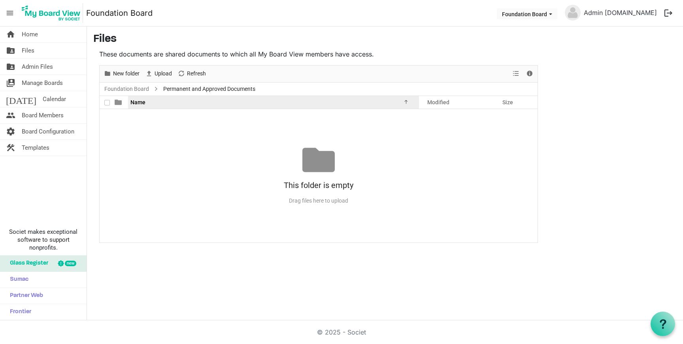
click at [140, 100] on span "Name" at bounding box center [137, 102] width 15 height 6
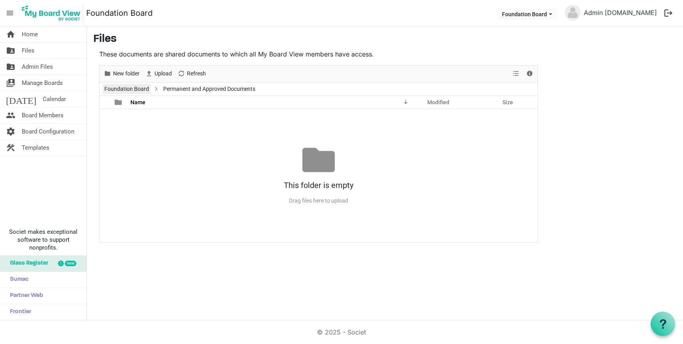
click at [124, 88] on link "Foundation Board" at bounding box center [127, 89] width 48 height 10
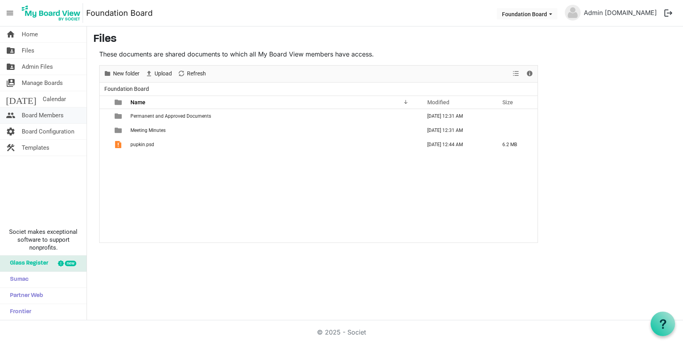
click at [41, 110] on span "Board Members" at bounding box center [43, 115] width 42 height 16
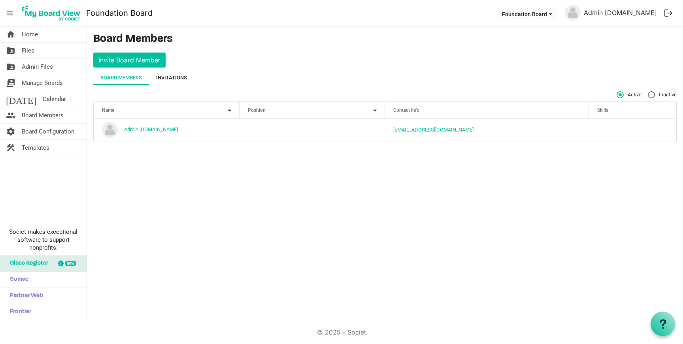
click at [158, 79] on div "Invitations" at bounding box center [171, 78] width 31 height 8
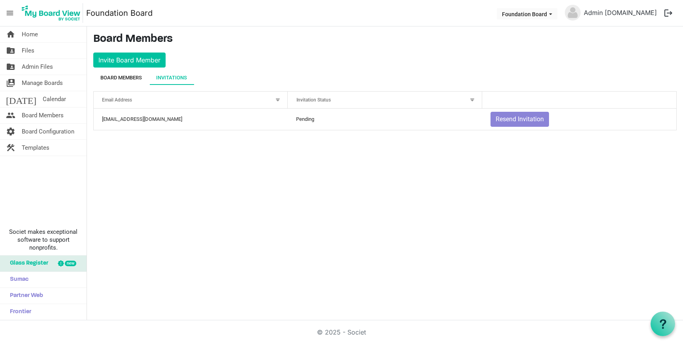
click at [125, 77] on div "Board Members" at bounding box center [120, 78] width 41 height 8
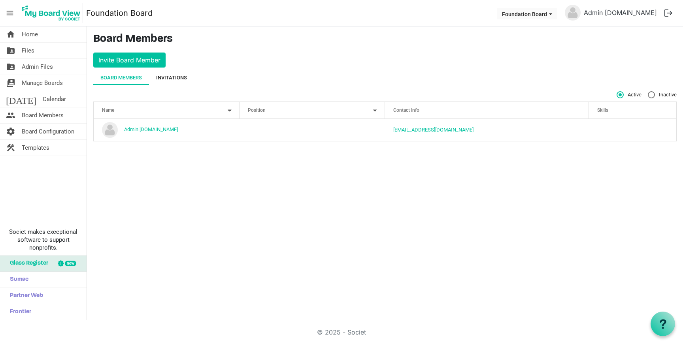
click at [183, 83] on div "Invitations" at bounding box center [171, 78] width 31 height 14
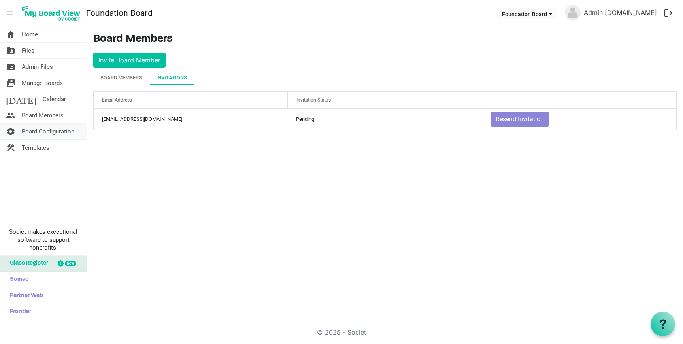
click at [42, 126] on span "Board Configuration" at bounding box center [48, 132] width 53 height 16
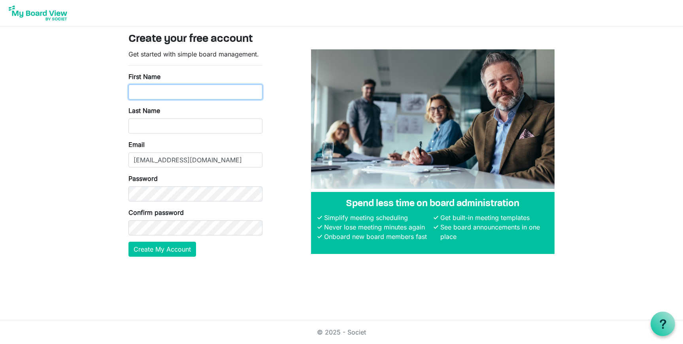
click at [186, 98] on input "First Name" at bounding box center [195, 92] width 134 height 15
type input "[PERSON_NAME]"
type input "Ramey"
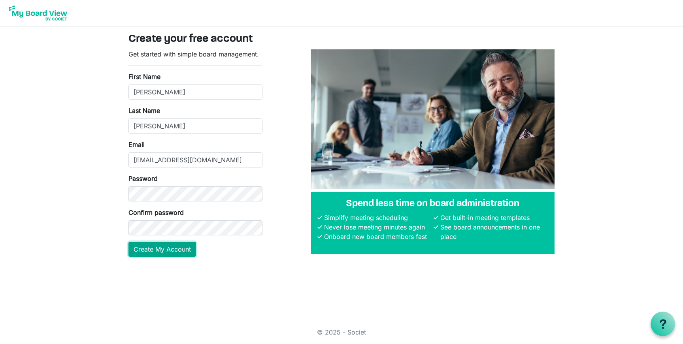
click at [172, 252] on button "Create My Account" at bounding box center [162, 249] width 68 height 15
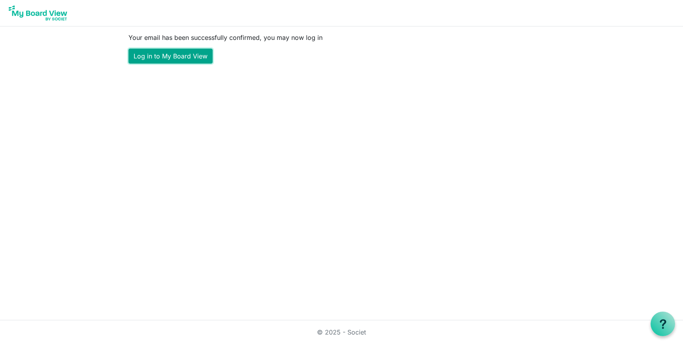
click at [205, 58] on link "Log in to My Board View" at bounding box center [170, 56] width 84 height 15
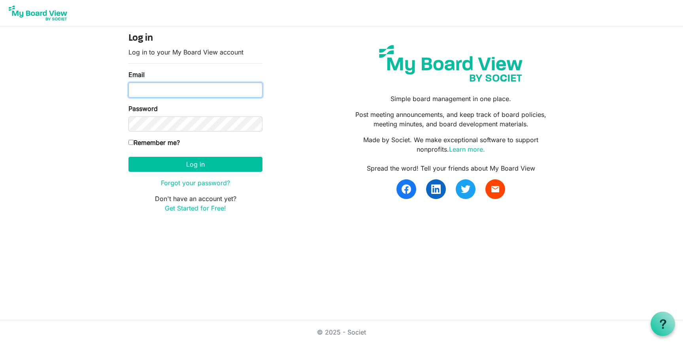
click at [205, 87] on input "Email" at bounding box center [195, 90] width 134 height 15
click at [212, 97] on input "Email" at bounding box center [195, 90] width 134 height 15
drag, startPoint x: 236, startPoint y: 90, endPoint x: 163, endPoint y: 90, distance: 73.1
click at [163, 90] on input "Kaseyr@nicksplaceandco.com" at bounding box center [195, 90] width 134 height 15
type input "Kaseyr@brehumbleandkind.org"
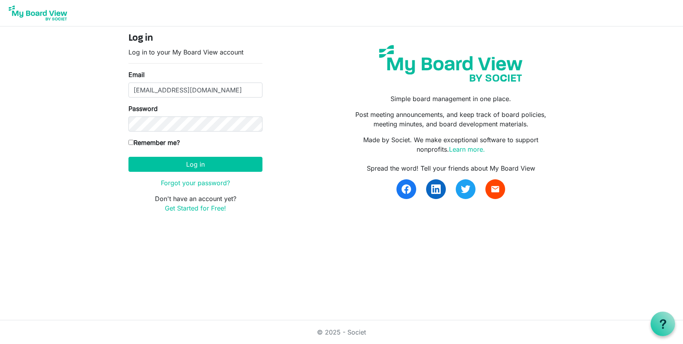
click at [132, 143] on input "Remember me?" at bounding box center [130, 142] width 5 height 5
checkbox input "true"
click at [149, 164] on button "Log in" at bounding box center [195, 164] width 134 height 15
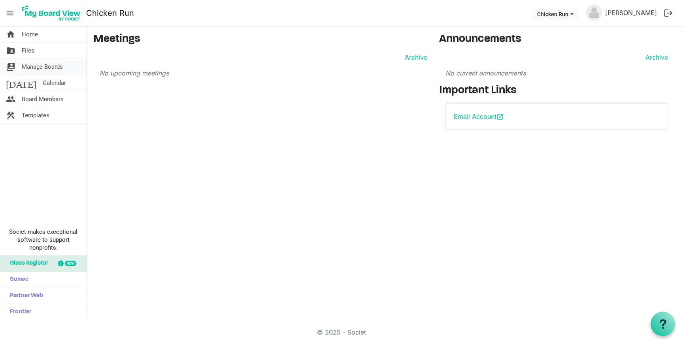
click at [42, 64] on span "Manage Boards" at bounding box center [42, 67] width 41 height 16
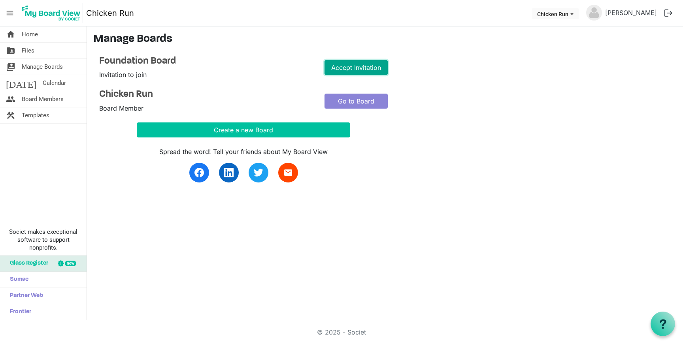
click at [367, 64] on link "Accept Invitation" at bounding box center [355, 67] width 63 height 15
click at [151, 92] on h4 "Foundation Board" at bounding box center [205, 94] width 213 height 11
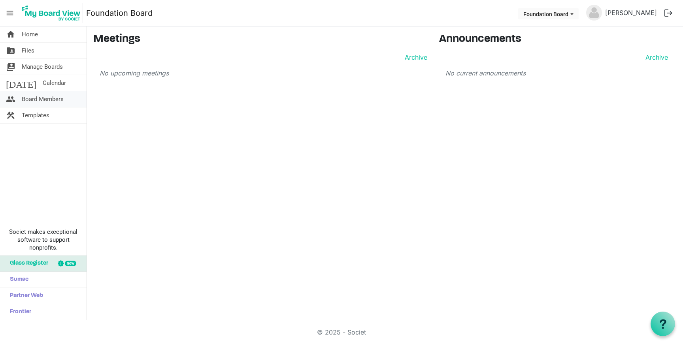
click at [26, 101] on span "Board Members" at bounding box center [43, 99] width 42 height 16
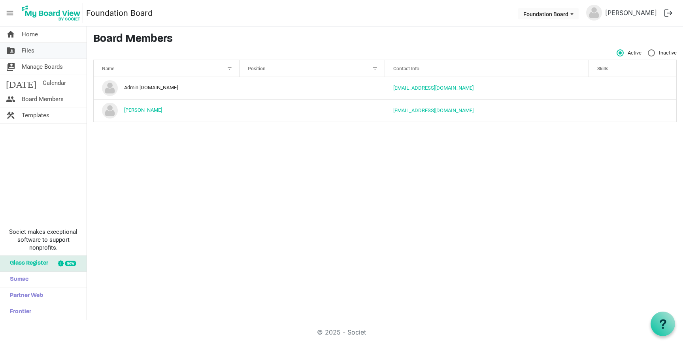
click at [51, 56] on link "folder_shared Files" at bounding box center [43, 51] width 87 height 16
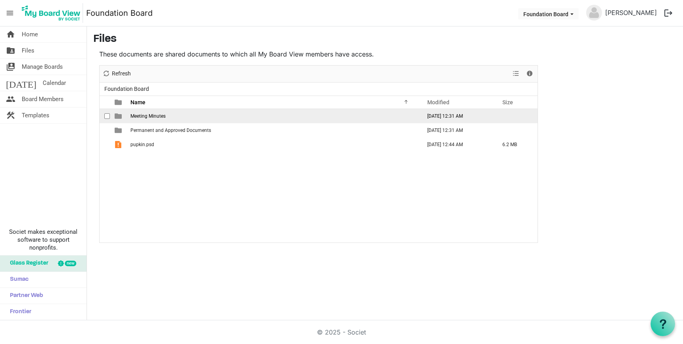
click at [141, 115] on span "Meeting Minutes" at bounding box center [147, 116] width 35 height 6
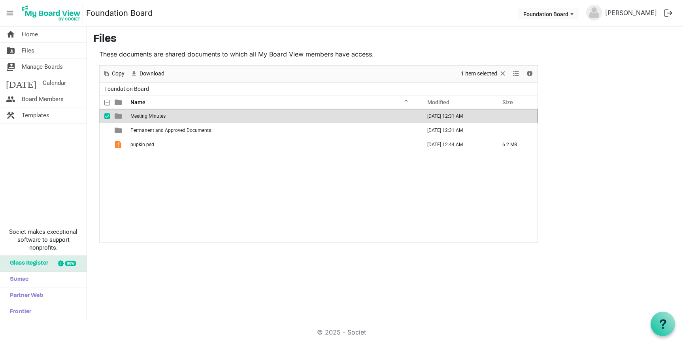
click at [141, 115] on span "Meeting Minutes" at bounding box center [147, 116] width 35 height 6
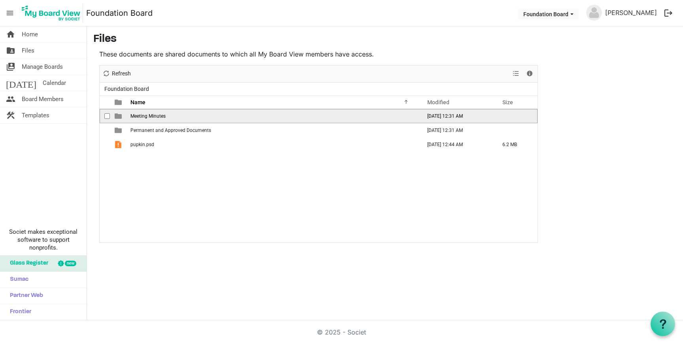
click at [141, 115] on span "Meeting Minutes" at bounding box center [147, 116] width 35 height 6
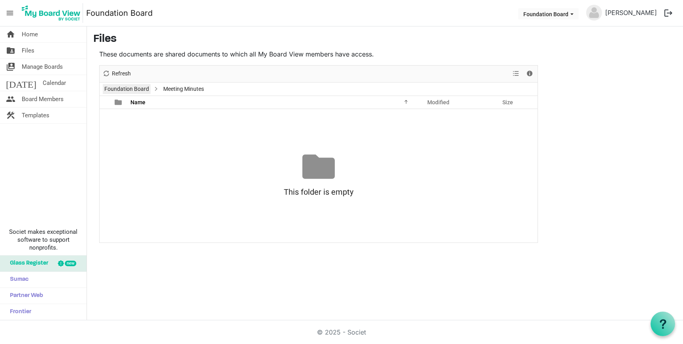
click at [124, 84] on link "Foundation Board" at bounding box center [127, 89] width 48 height 10
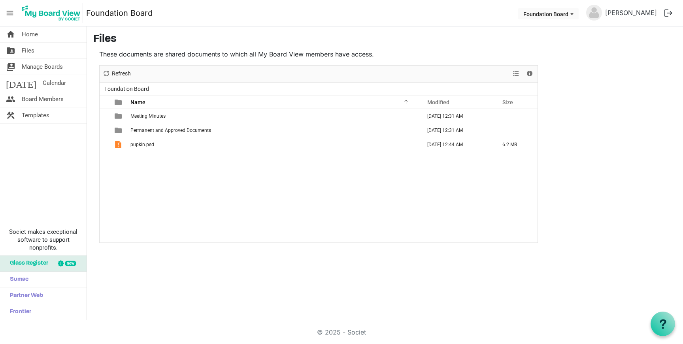
click at [149, 66] on div "New folder Upload Cut Copy Paste Delete Download Rename Sort by Refresh 1 item …" at bounding box center [319, 74] width 438 height 17
click at [151, 73] on div "New folder Upload Cut Copy Paste Delete Download Rename Sort by Refresh 1 item …" at bounding box center [319, 74] width 438 height 17
click at [150, 73] on div "New folder Upload Cut Copy Paste Delete Download Rename Sort by Refresh 1 item …" at bounding box center [319, 74] width 438 height 17
click at [27, 110] on span "Templates" at bounding box center [36, 115] width 28 height 16
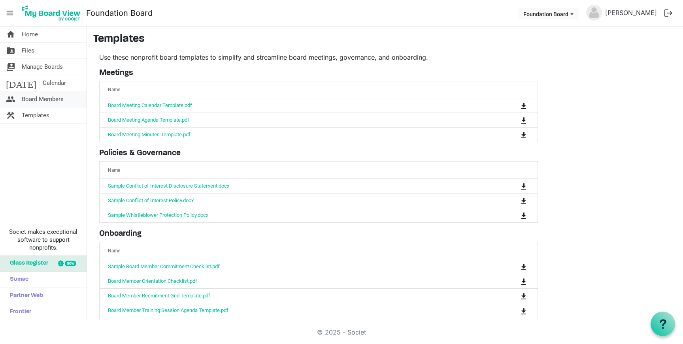
click at [56, 99] on span "Board Members" at bounding box center [43, 99] width 42 height 16
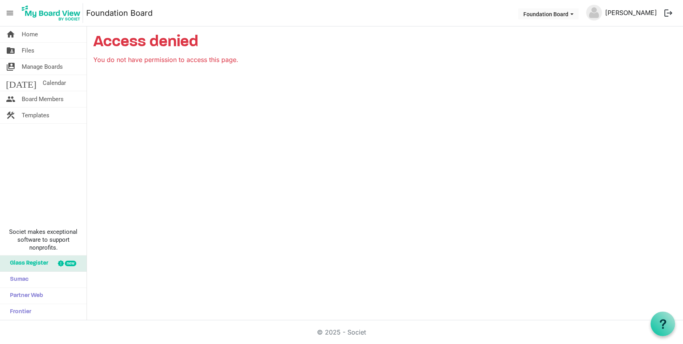
click at [630, 10] on link "[PERSON_NAME]" at bounding box center [631, 13] width 58 height 16
